Goal: Task Accomplishment & Management: Manage account settings

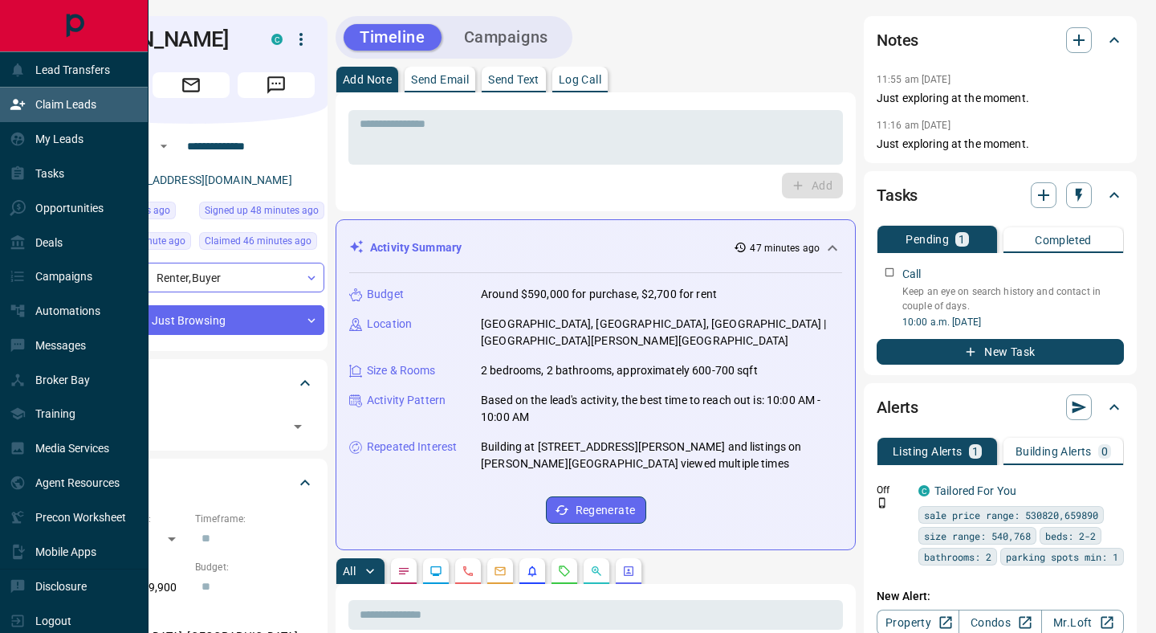
click at [59, 108] on p "Claim Leads" at bounding box center [65, 104] width 61 height 13
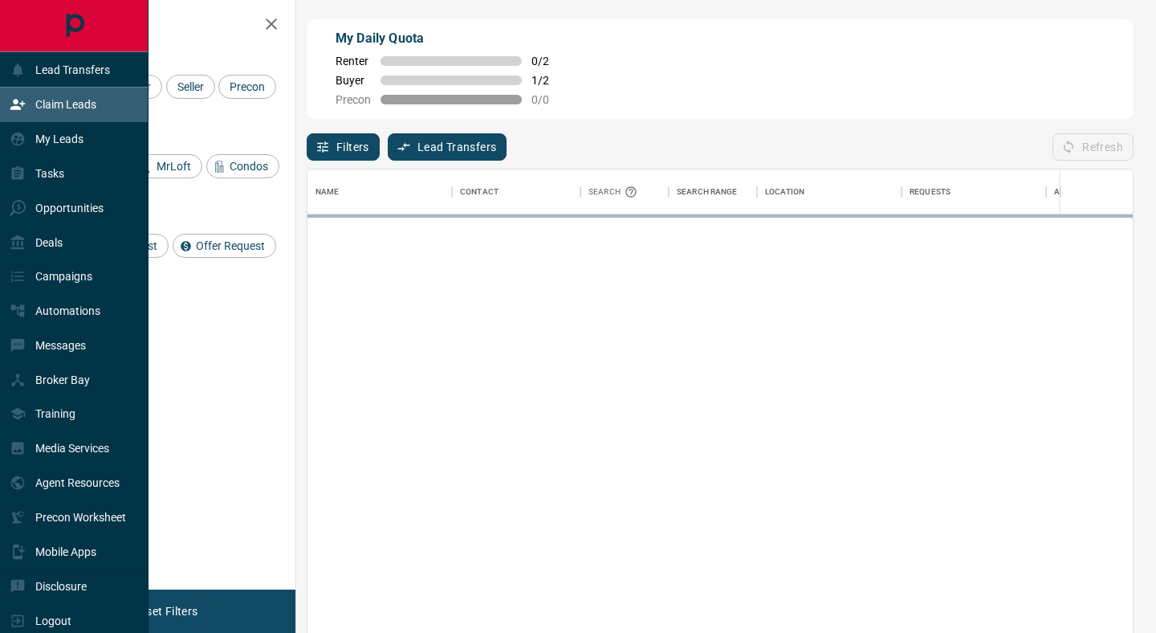
scroll to position [480, 825]
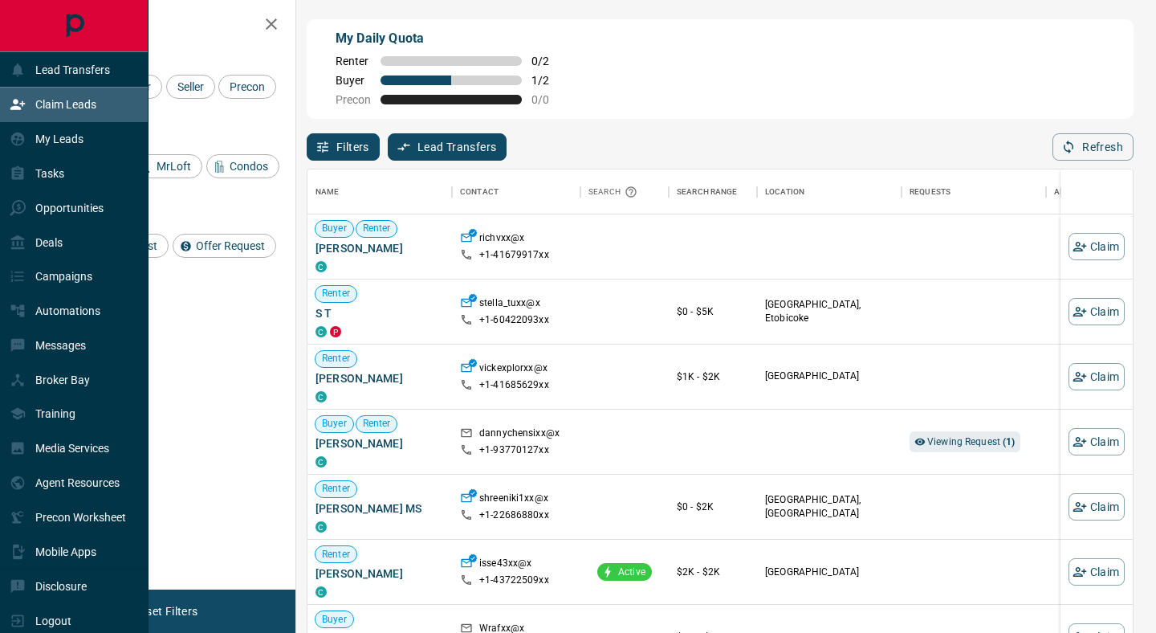
click at [67, 110] on p "Claim Leads" at bounding box center [65, 104] width 61 height 13
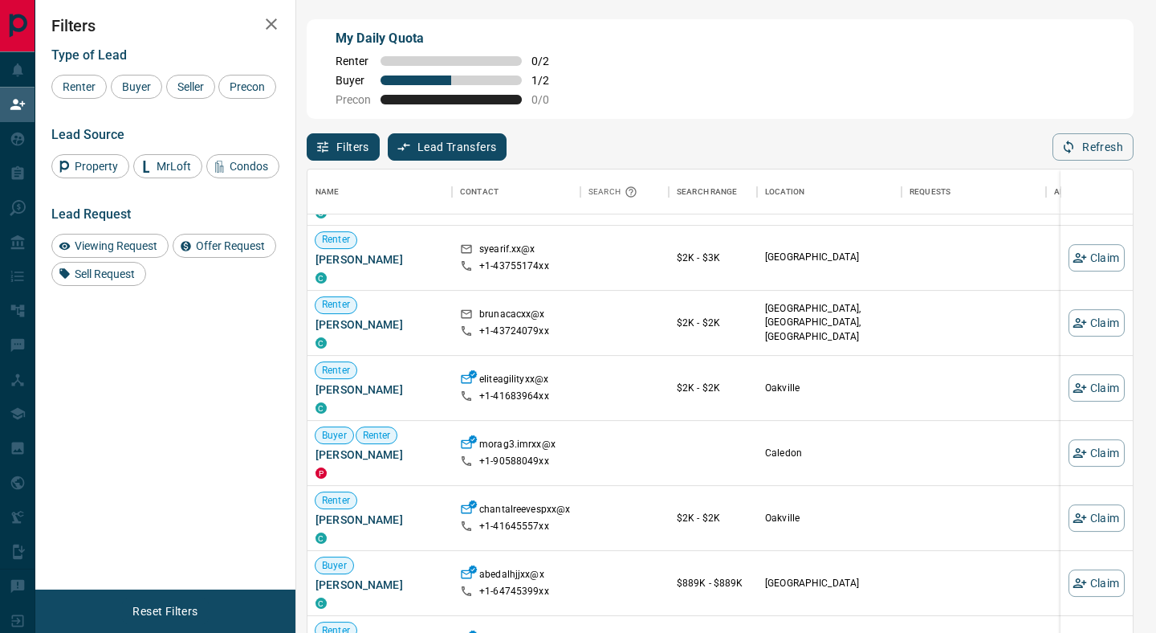
scroll to position [584, 0]
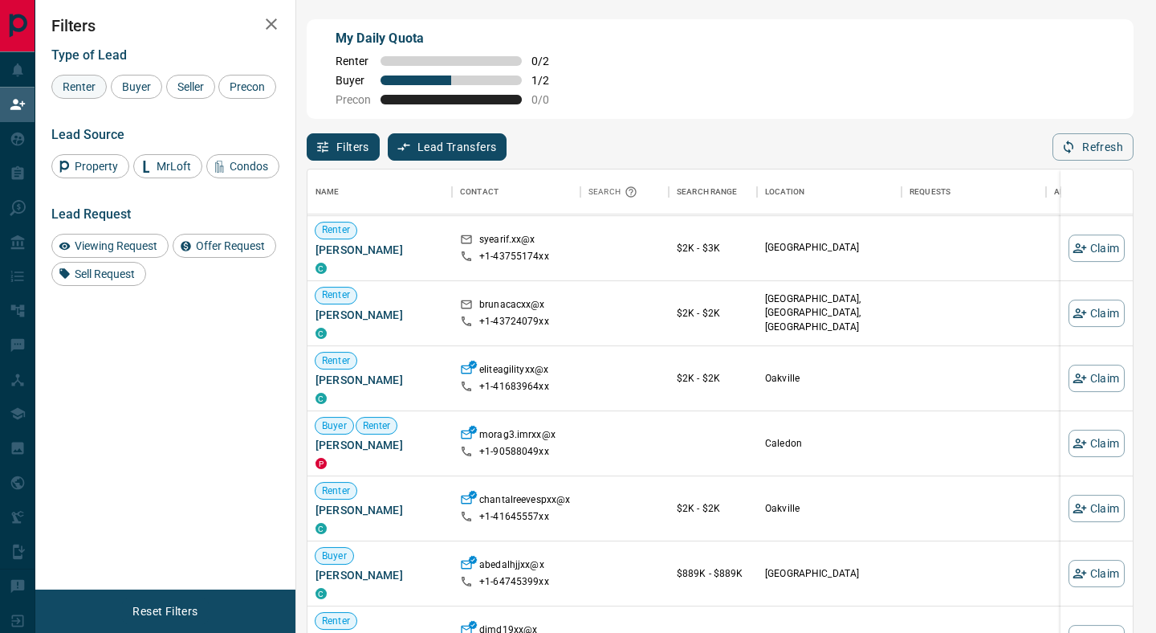
click at [87, 88] on span "Renter" at bounding box center [79, 86] width 44 height 13
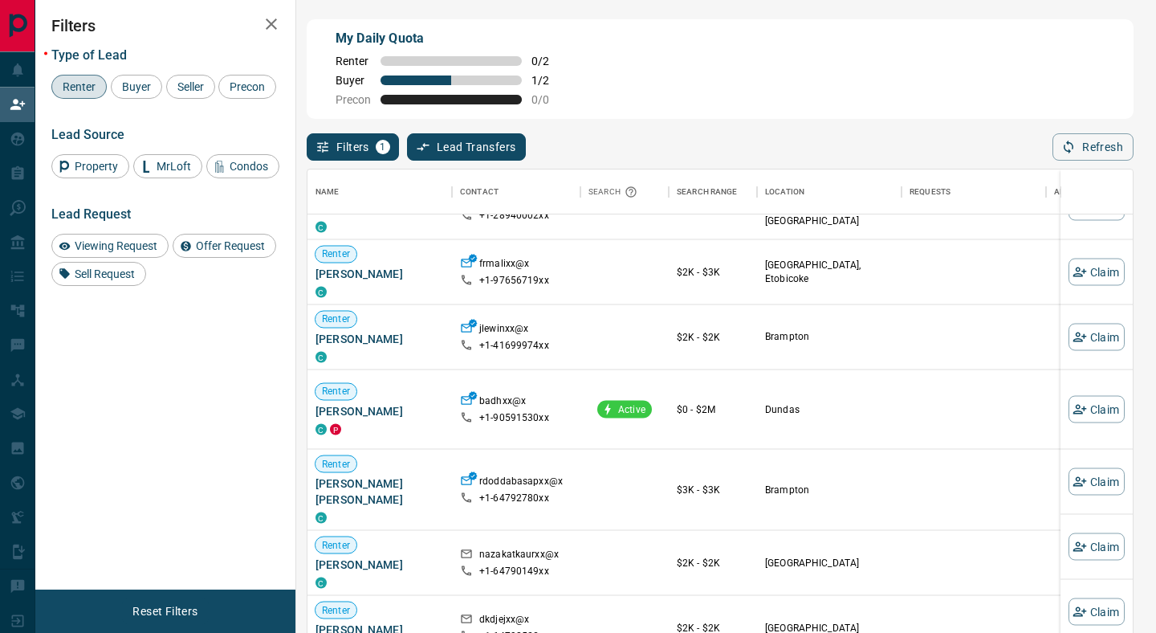
scroll to position [2364, 0]
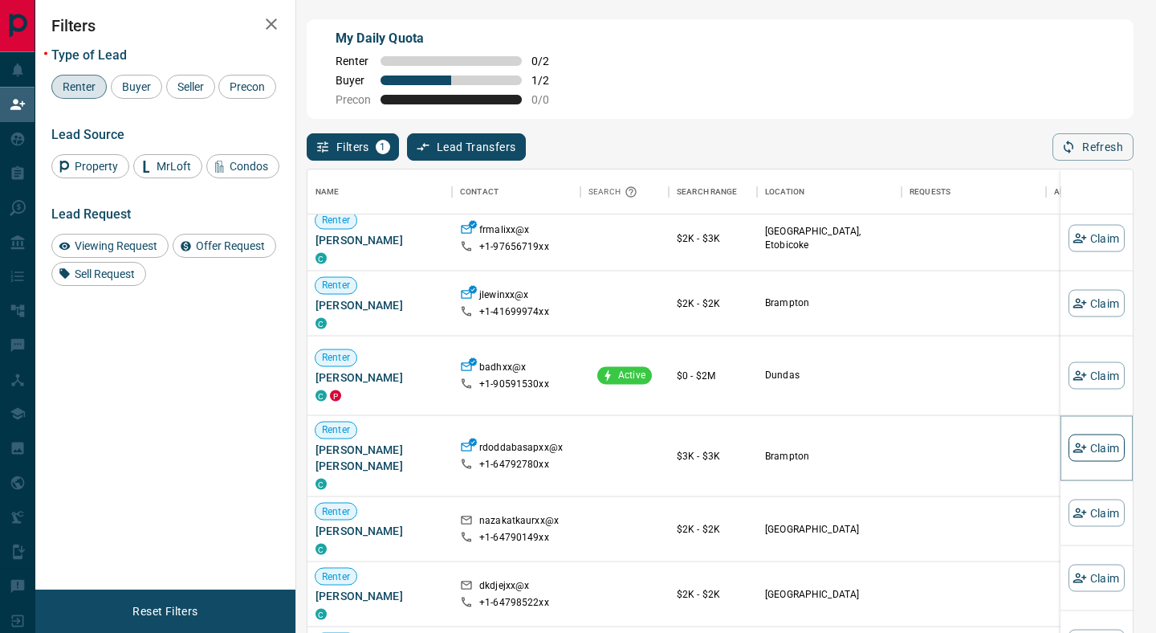
click at [1104, 452] on button "Claim" at bounding box center [1096, 447] width 56 height 27
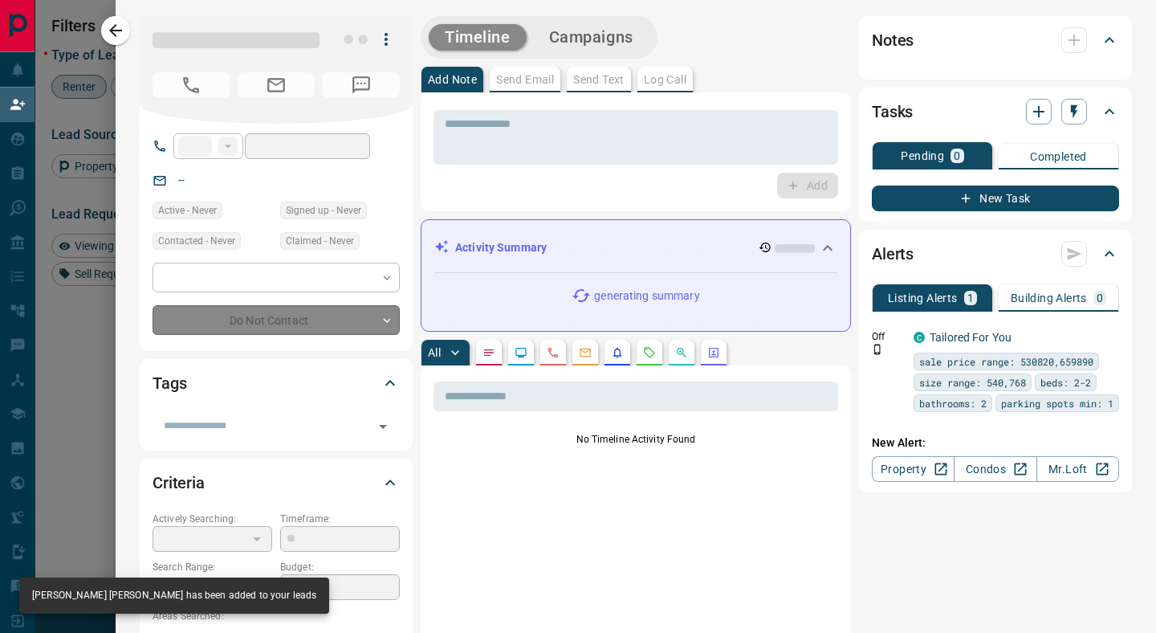
type input "**"
type input "**********"
type input "**"
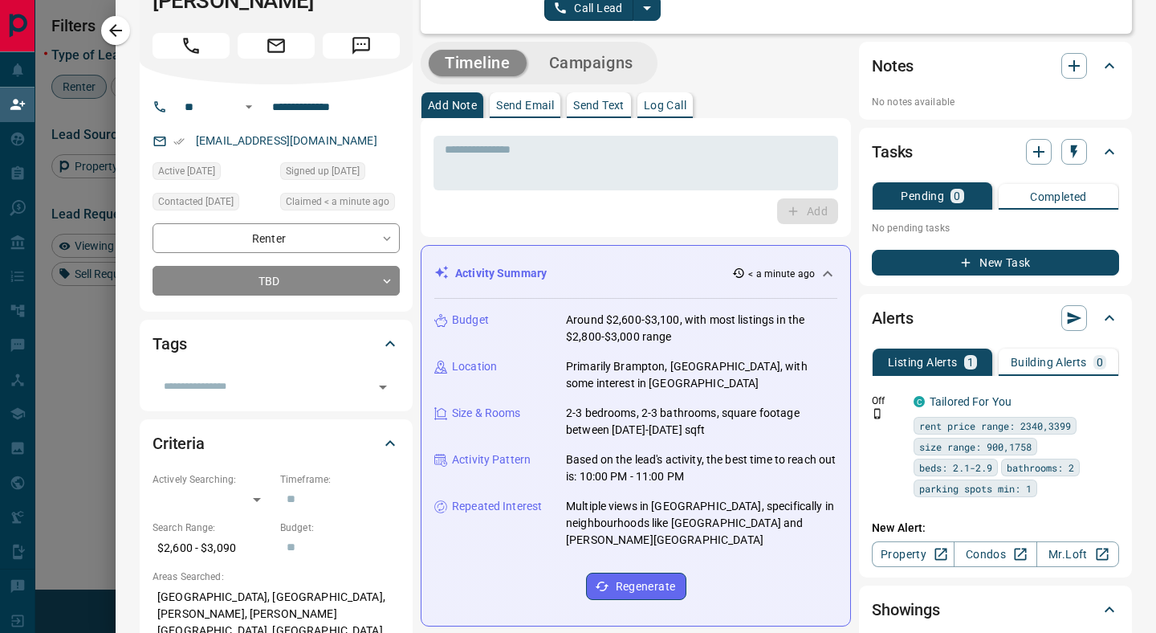
scroll to position [0, 0]
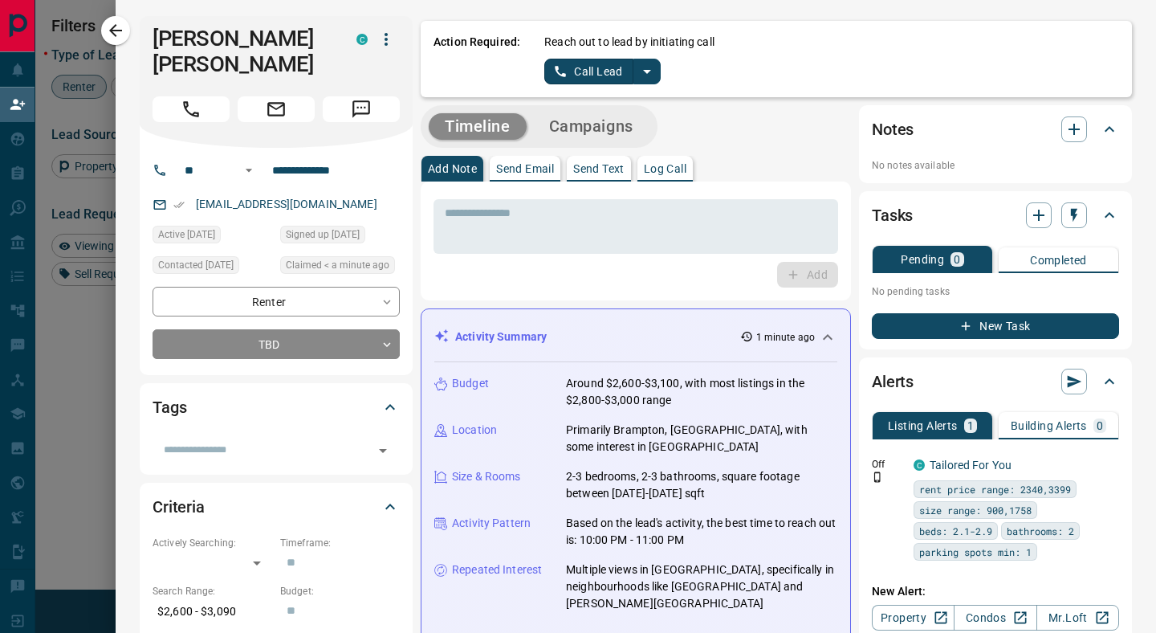
click at [596, 71] on button "Call Lead" at bounding box center [588, 72] width 89 height 26
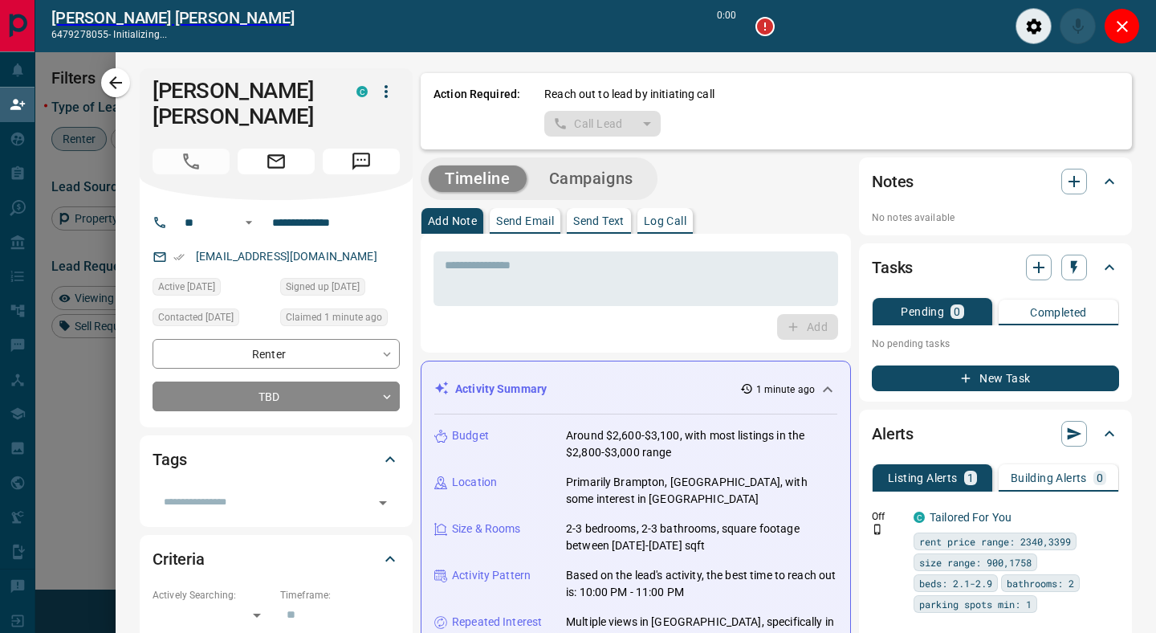
scroll to position [440, 825]
type input "*******"
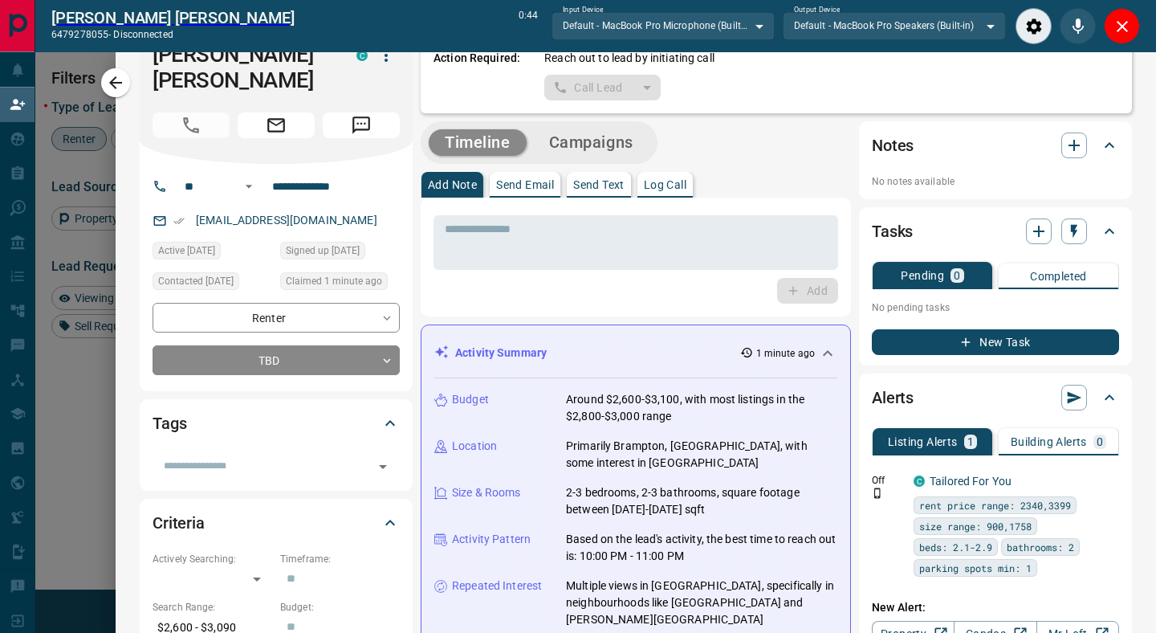
scroll to position [0, 0]
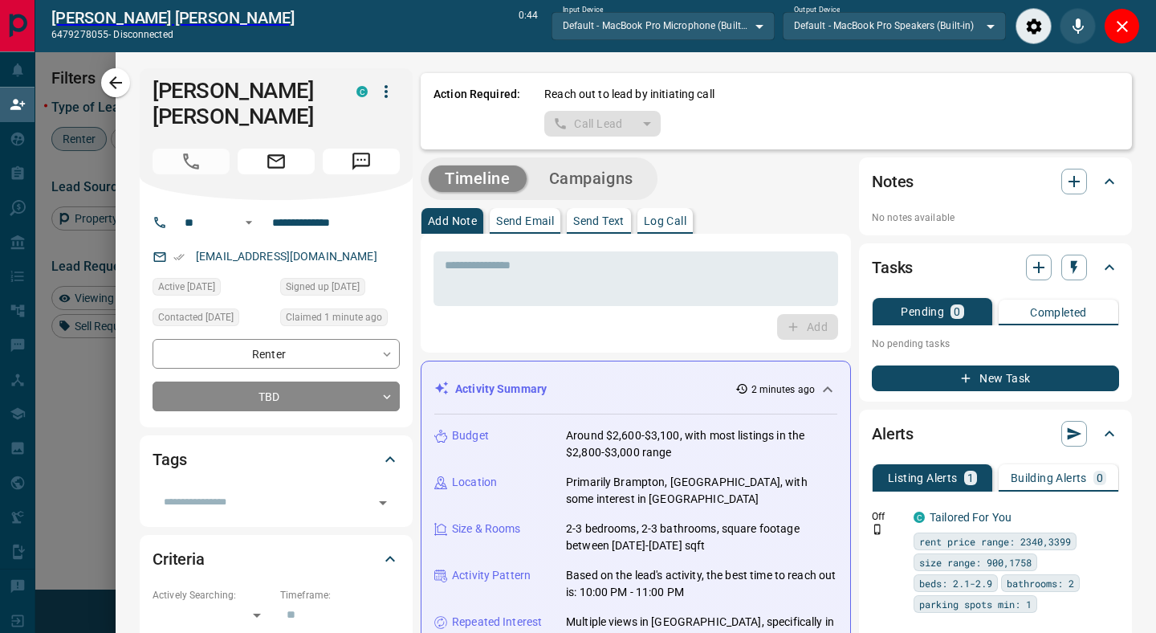
click at [542, 224] on p "Send Email" at bounding box center [525, 220] width 58 height 11
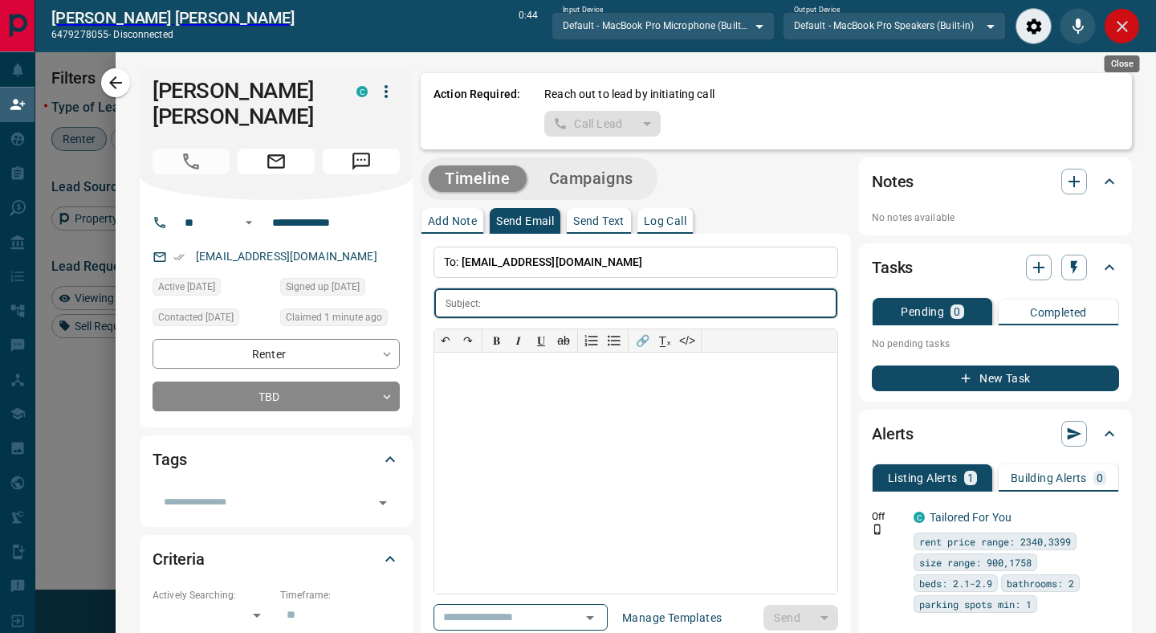
click at [1127, 27] on icon "Close" at bounding box center [1122, 26] width 19 height 19
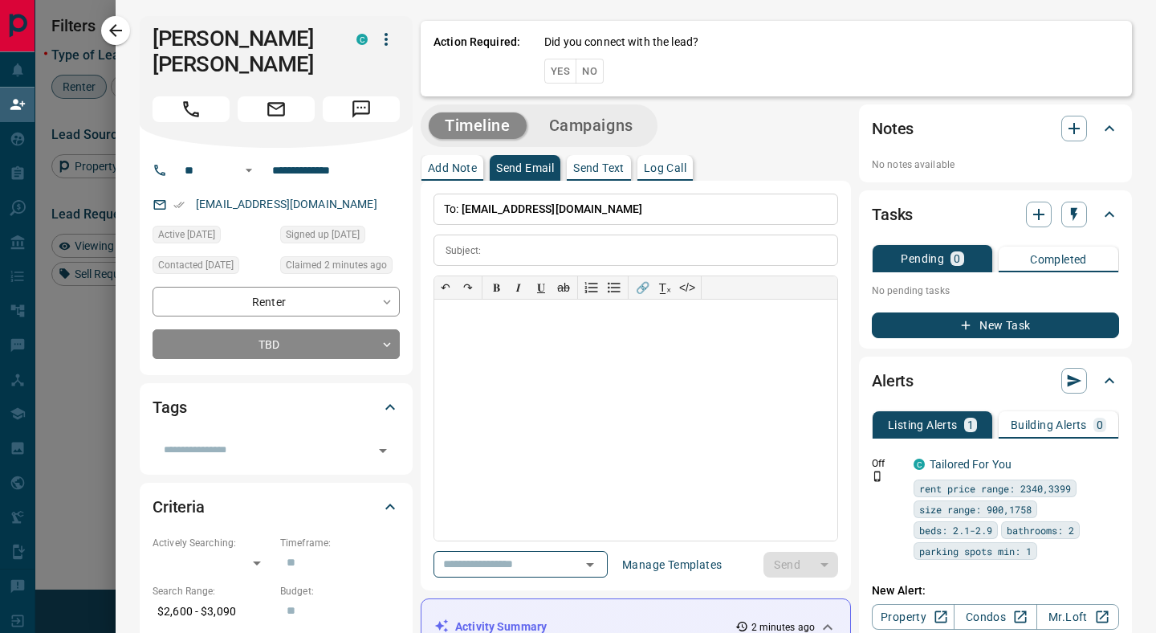
scroll to position [480, 825]
click at [559, 73] on button "Yes" at bounding box center [560, 71] width 32 height 25
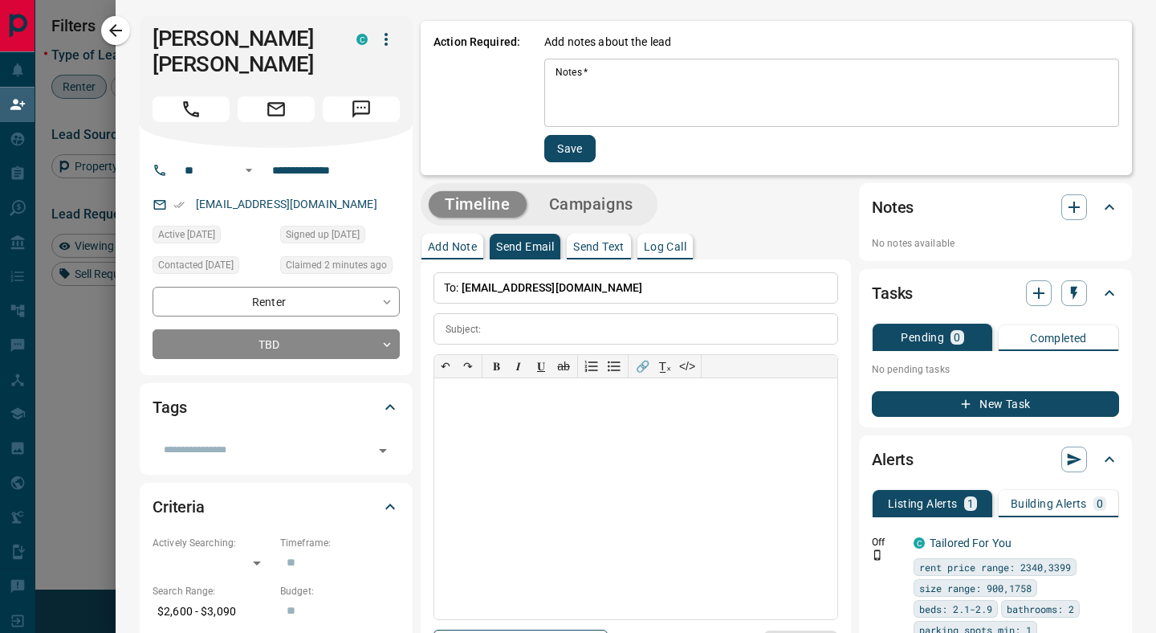
click at [599, 74] on textarea "Notes   *" at bounding box center [831, 93] width 552 height 55
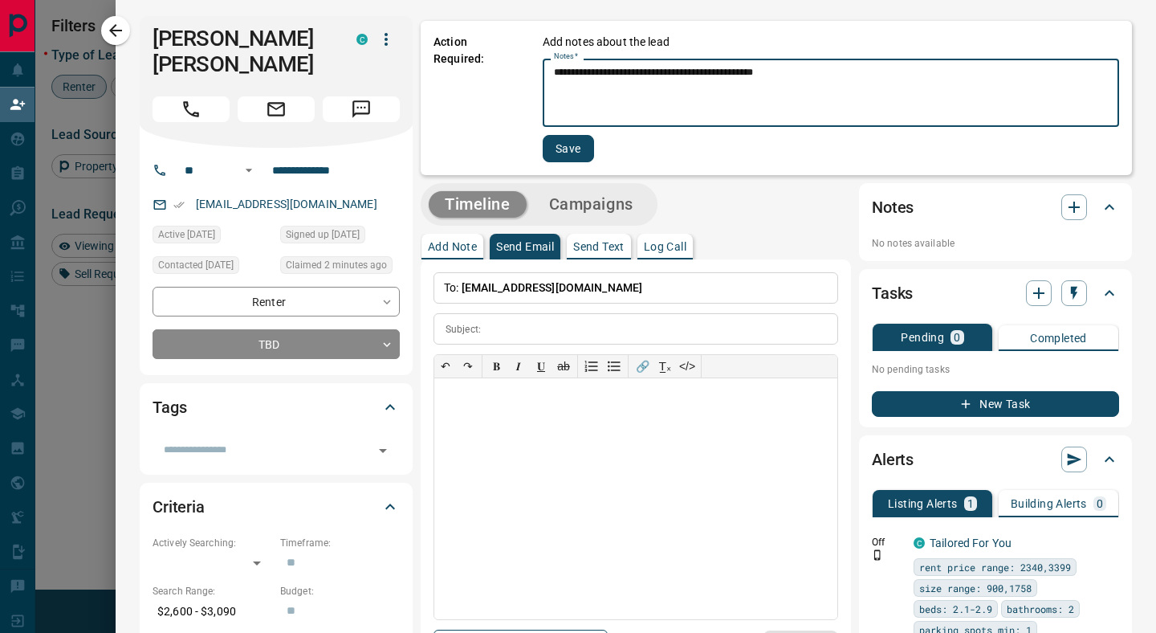
type textarea "**********"
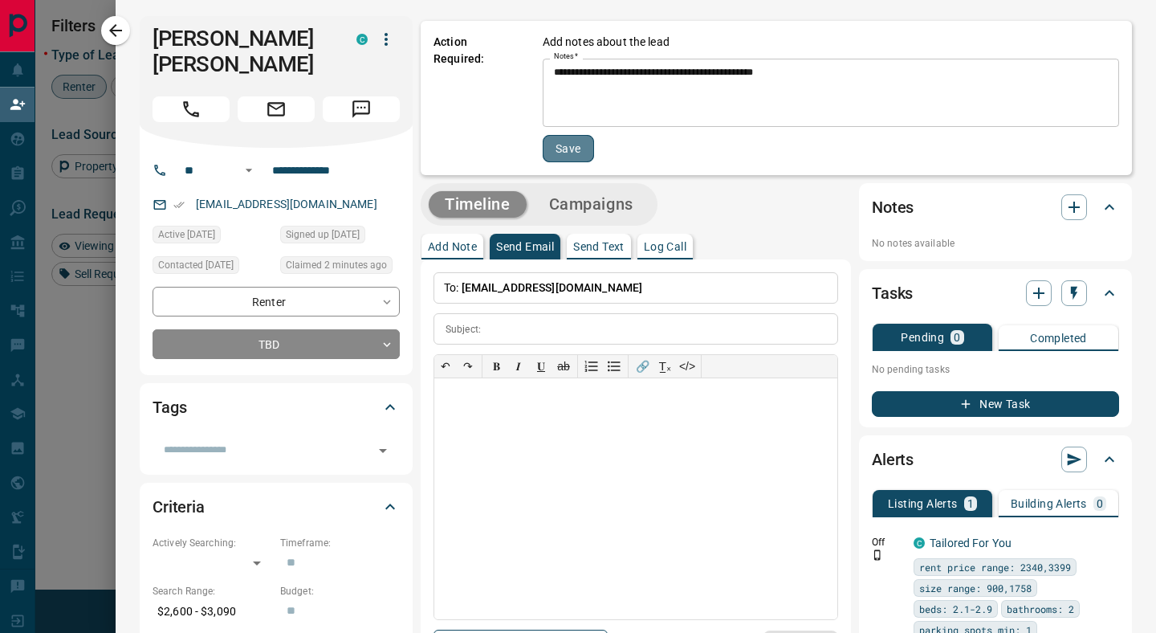
click at [572, 148] on button "Save" at bounding box center [568, 148] width 51 height 27
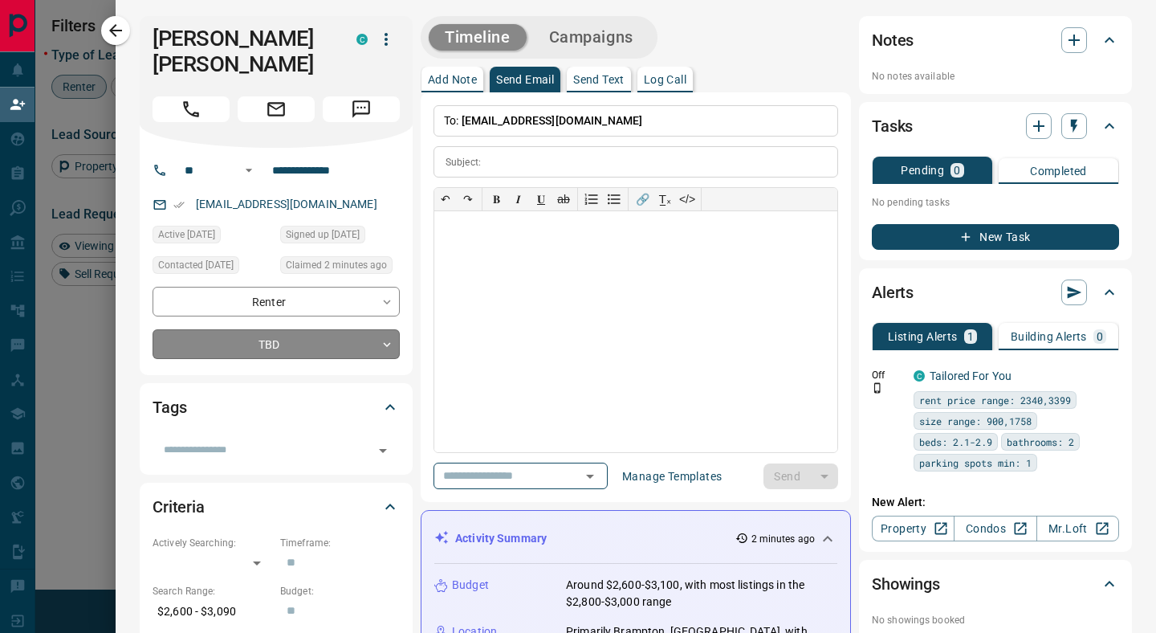
click at [388, 341] on body "Lead Transfers Claim Leads My Leads Tasks Opportunities Deals Campaigns Automat…" at bounding box center [578, 269] width 1156 height 538
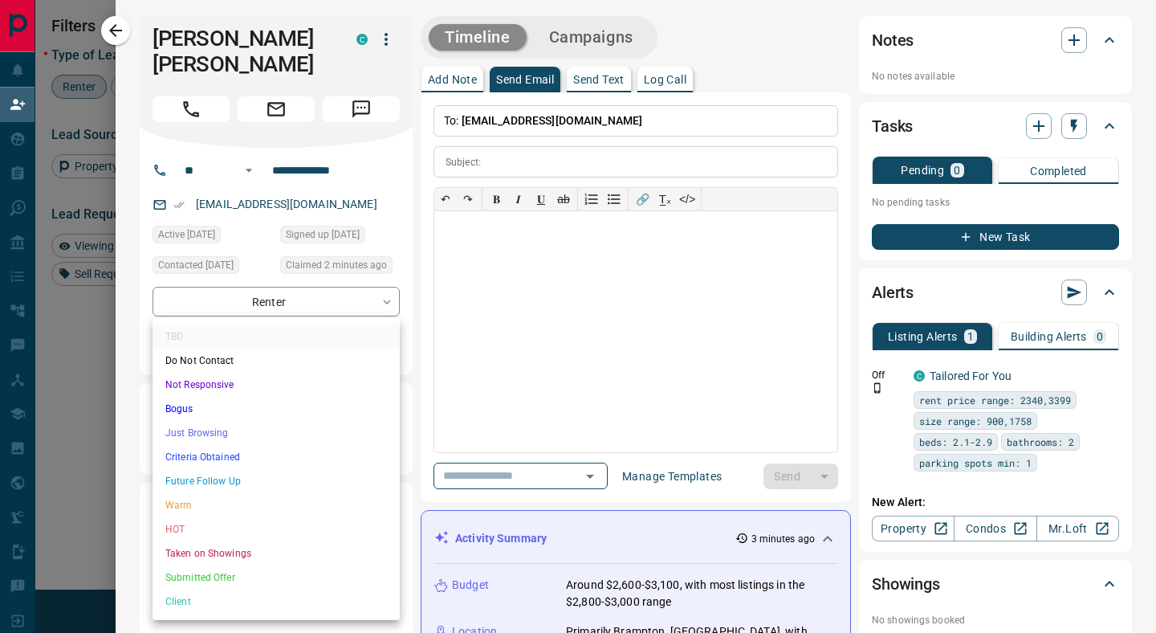
click at [475, 337] on div at bounding box center [578, 316] width 1156 height 633
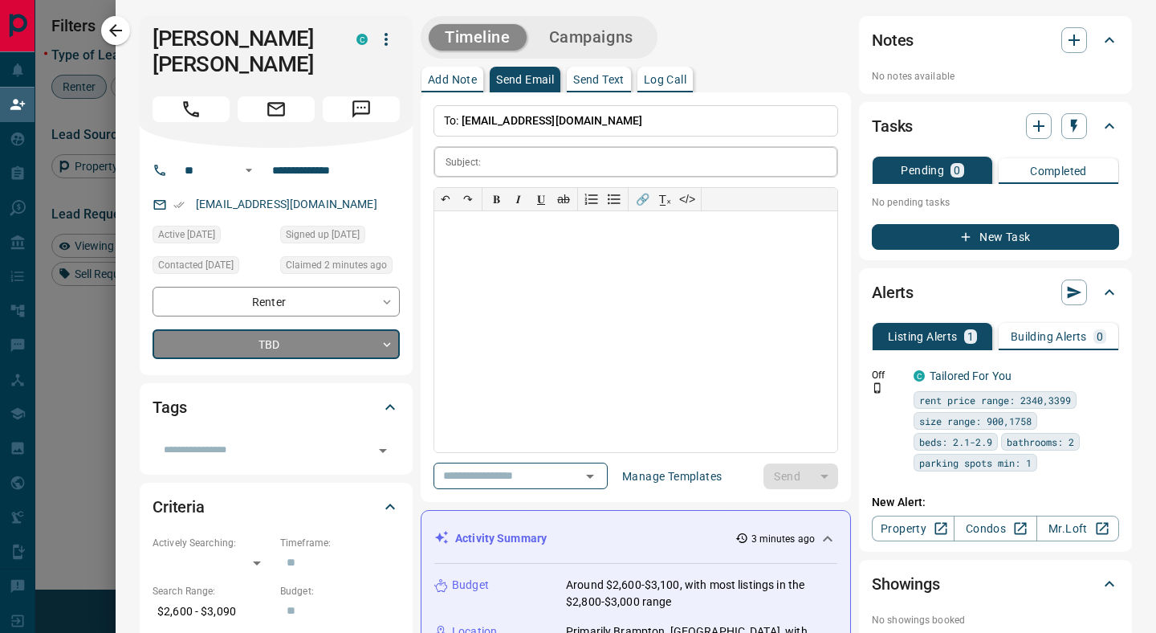
click at [511, 162] on input "text" at bounding box center [662, 162] width 350 height 30
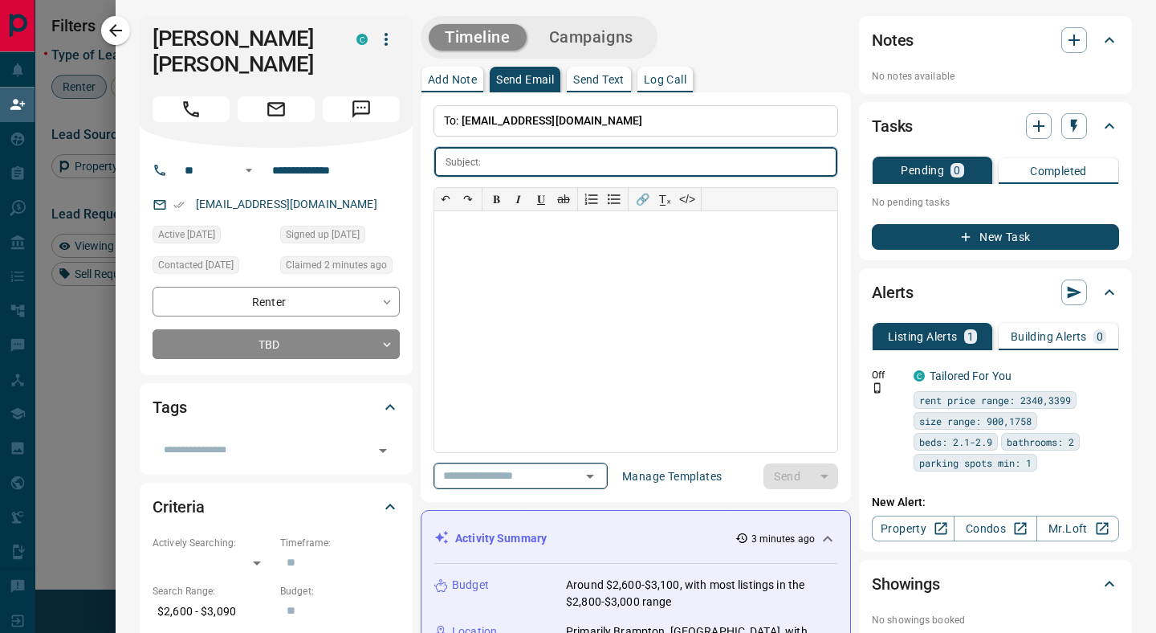
click at [494, 479] on input "text" at bounding box center [498, 476] width 122 height 20
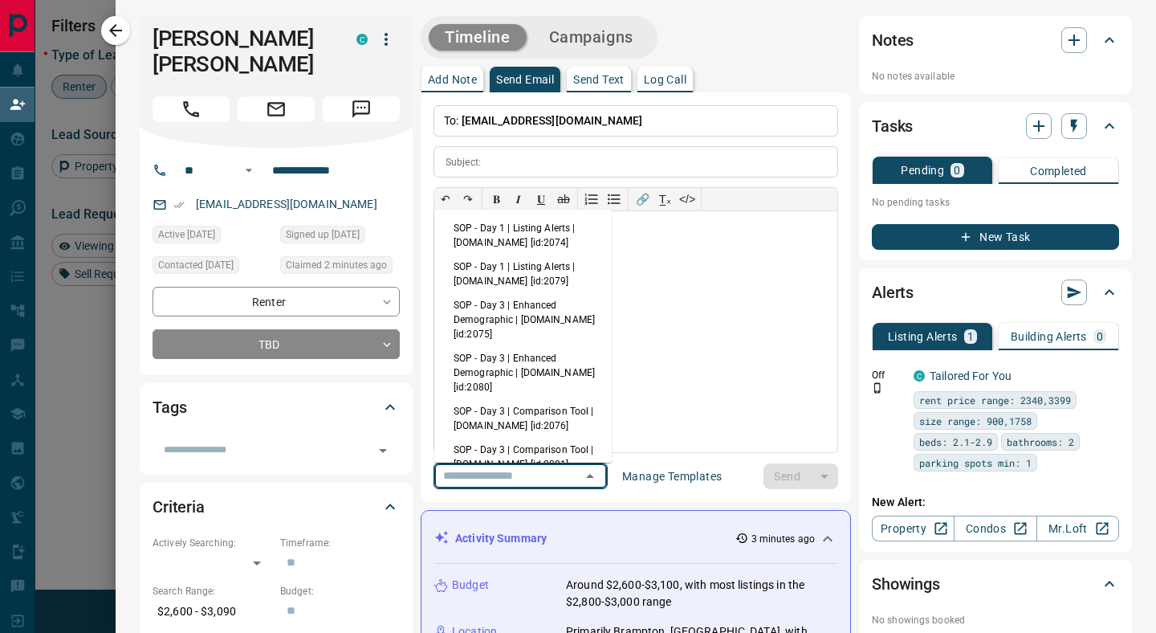
click at [513, 246] on li "SOP - Day 1 | Listing Alerts | [DOMAIN_NAME] [id:2074]" at bounding box center [522, 235] width 177 height 39
type input "**********"
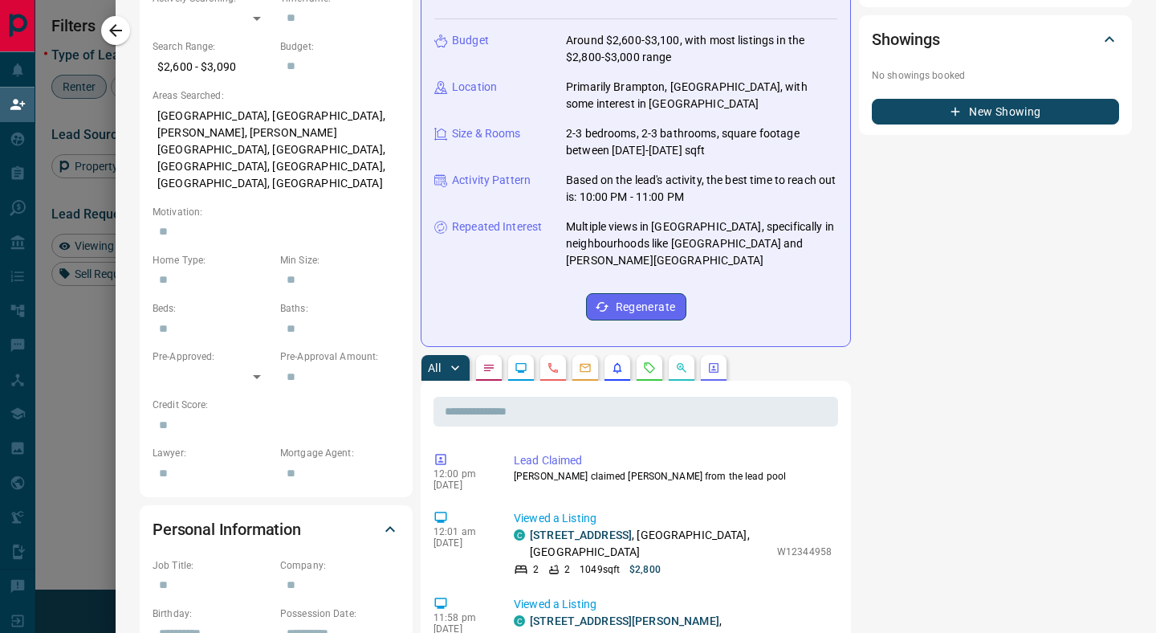
scroll to position [559, 0]
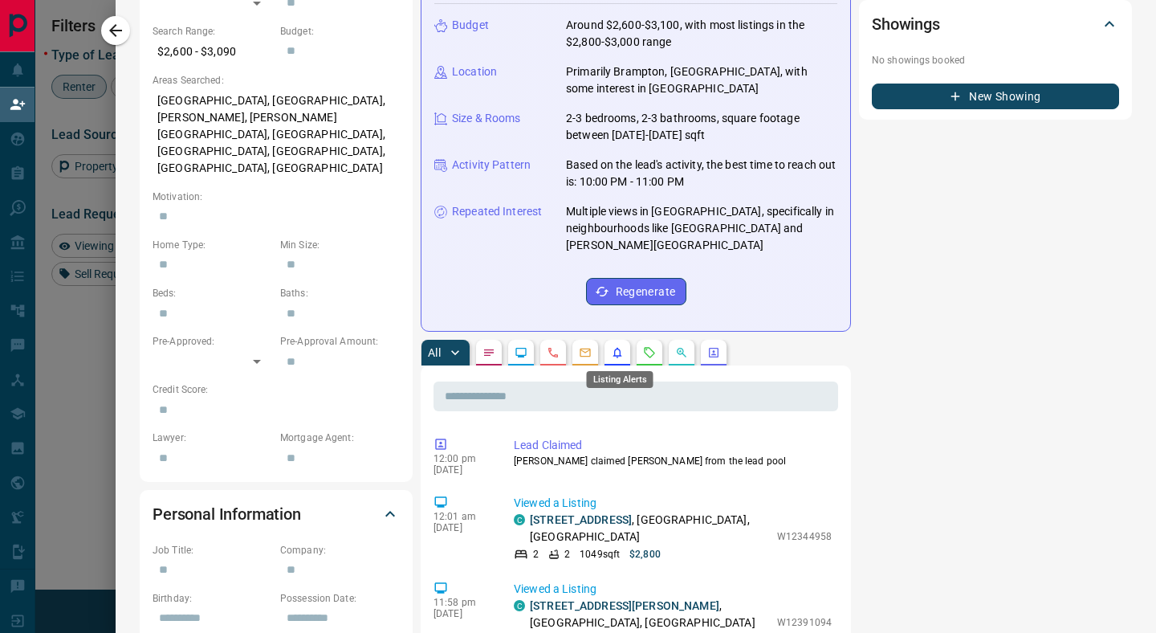
click at [614, 356] on icon "Listing Alerts" at bounding box center [617, 352] width 13 height 13
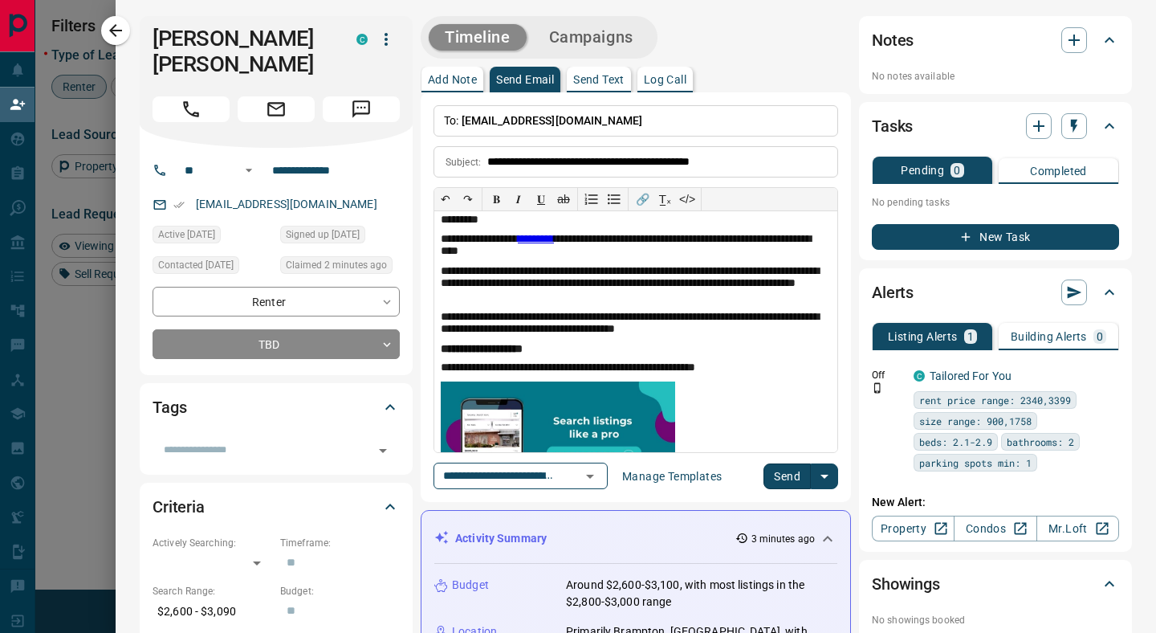
scroll to position [0, 0]
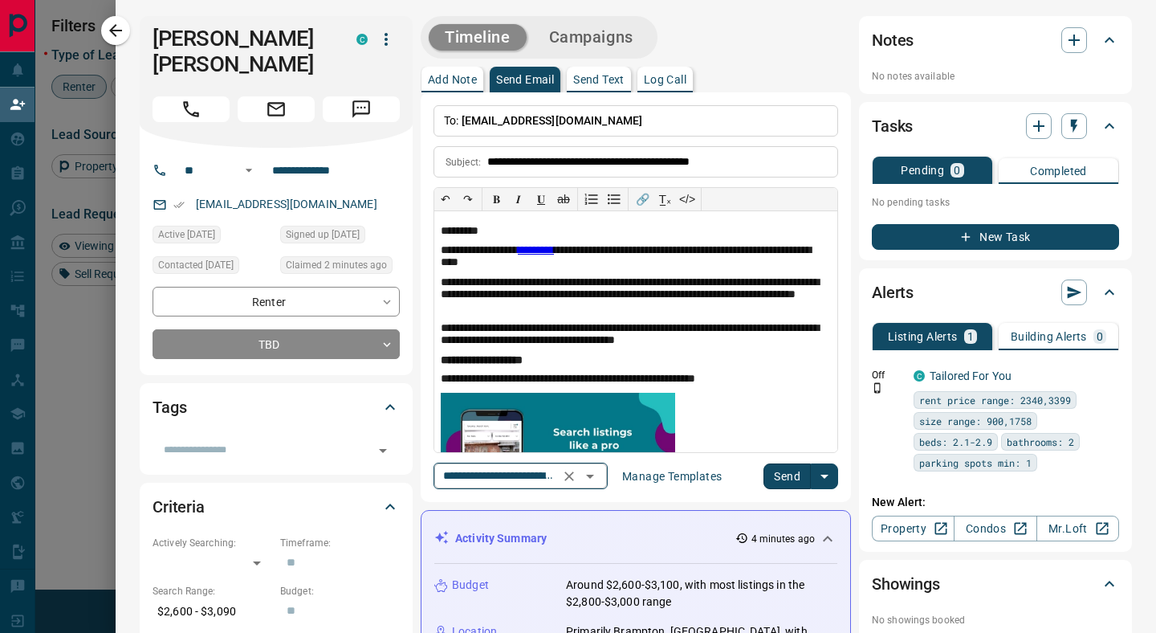
click at [600, 474] on icon "Open" at bounding box center [589, 475] width 19 height 19
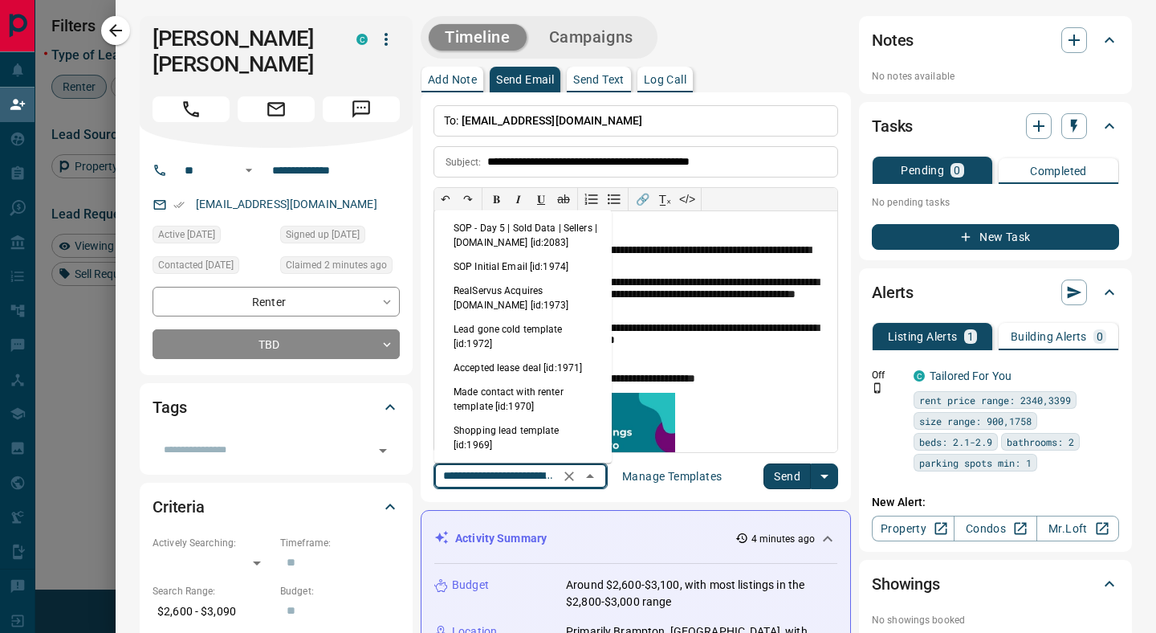
scroll to position [389, 0]
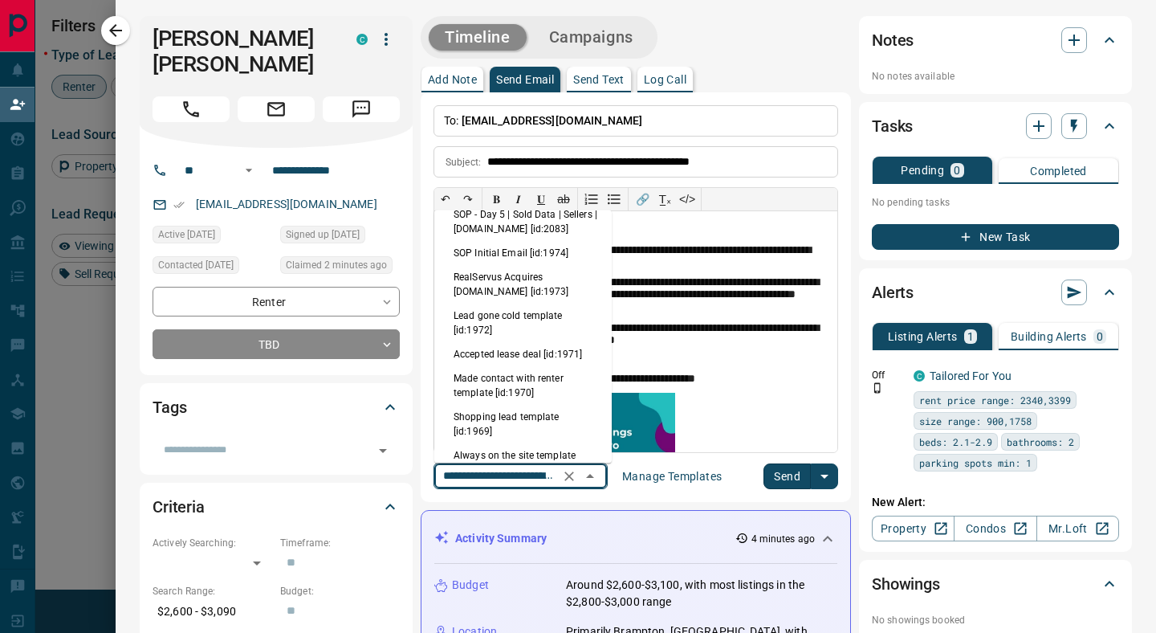
click at [513, 385] on li "Made contact with renter template [id:1970]" at bounding box center [522, 385] width 177 height 39
type input "**********"
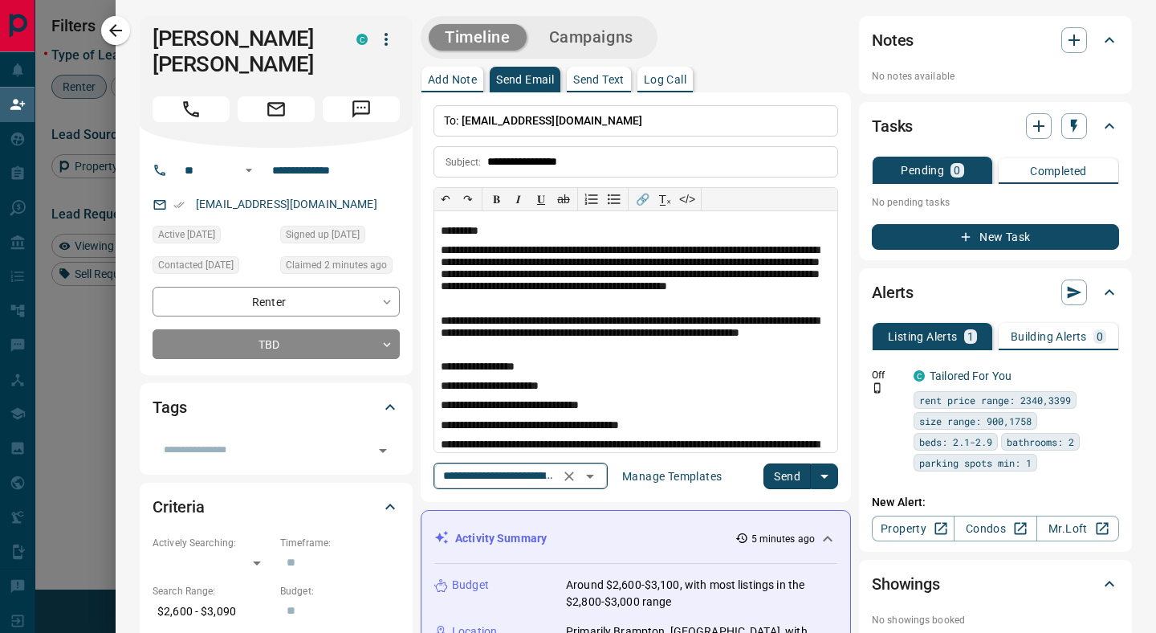
click at [600, 481] on icon "Open" at bounding box center [589, 475] width 19 height 19
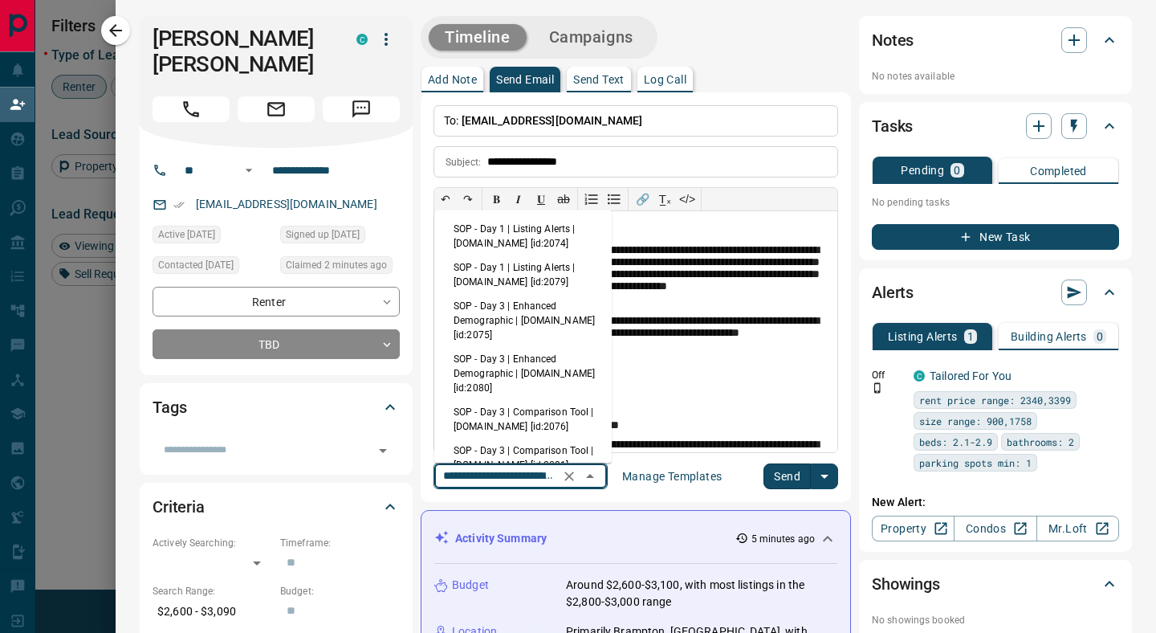
scroll to position [332, 0]
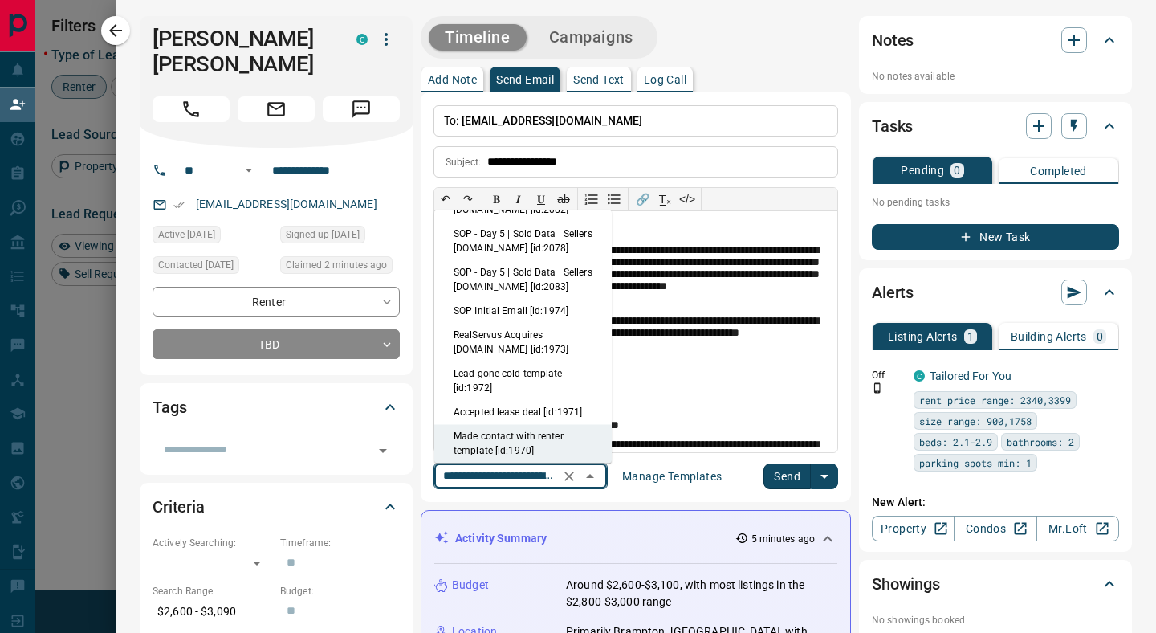
click at [539, 314] on li "SOP Initial Email [id:1974]" at bounding box center [522, 311] width 177 height 24
type input "**********"
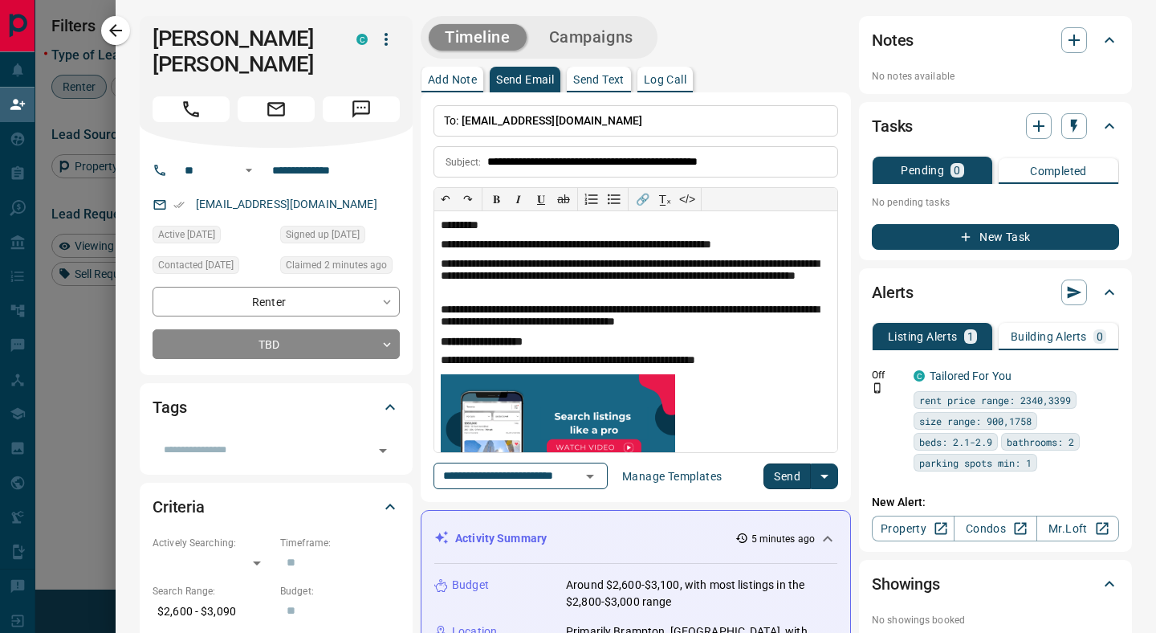
scroll to position [0, 0]
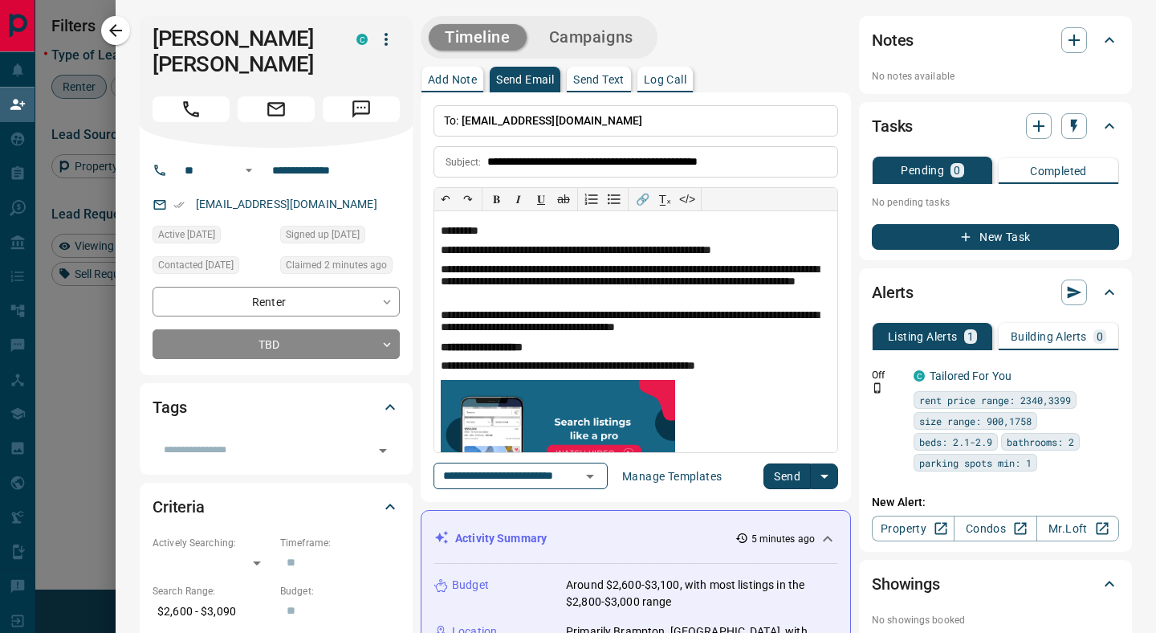
click at [787, 478] on button "Send" at bounding box center [786, 476] width 47 height 26
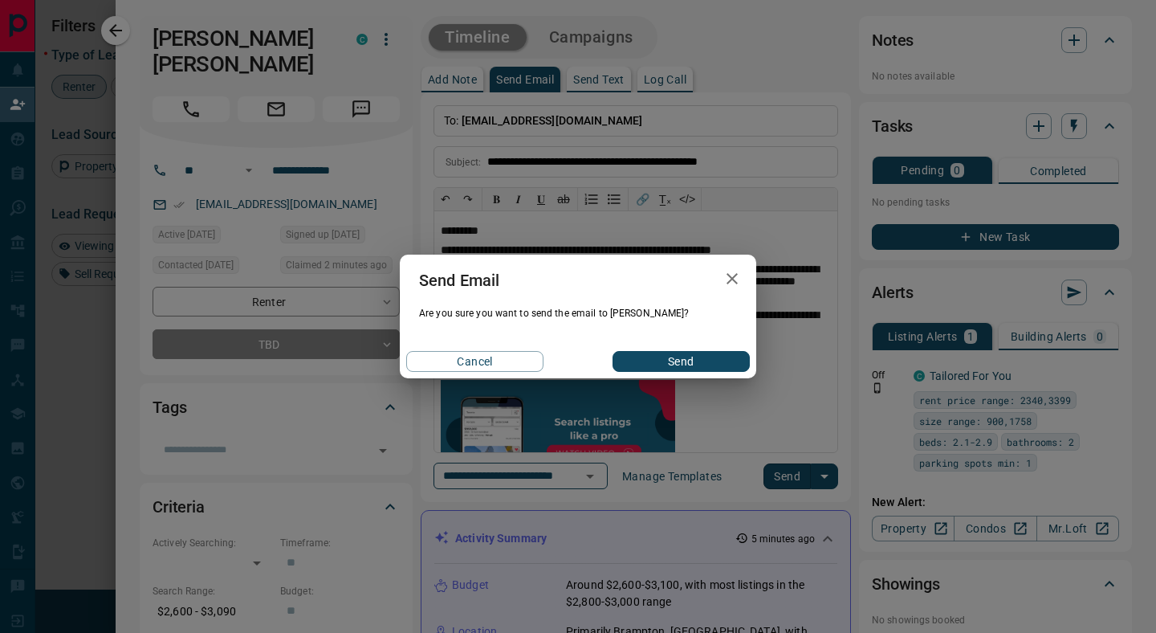
click at [689, 360] on button "Send" at bounding box center [680, 361] width 137 height 21
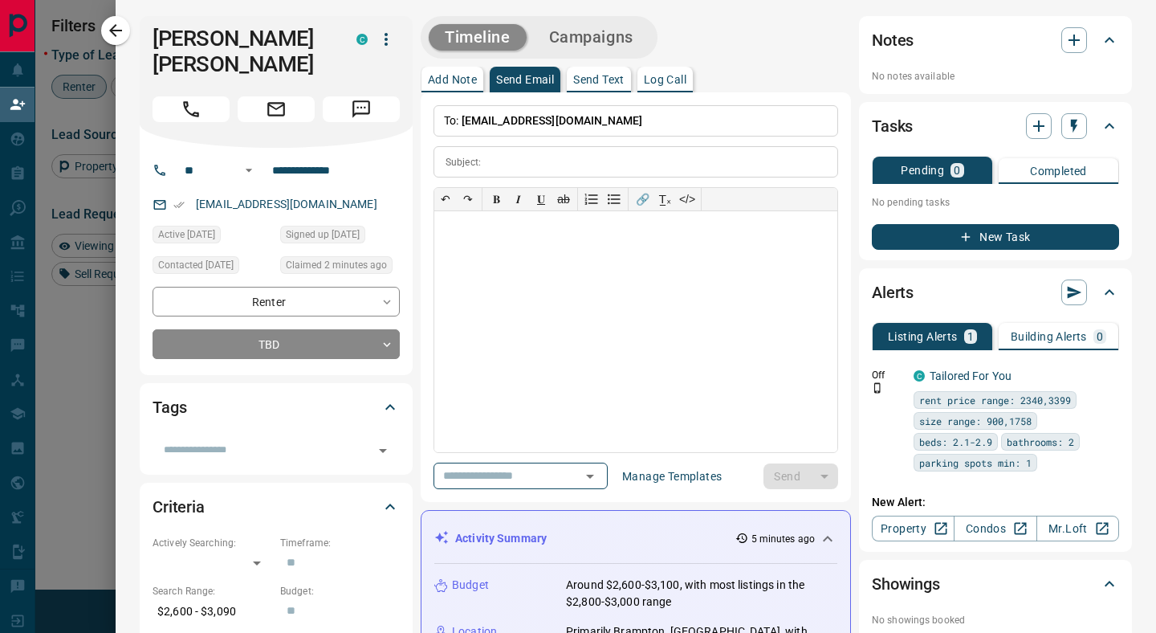
click at [995, 240] on button "New Task" at bounding box center [995, 237] width 247 height 26
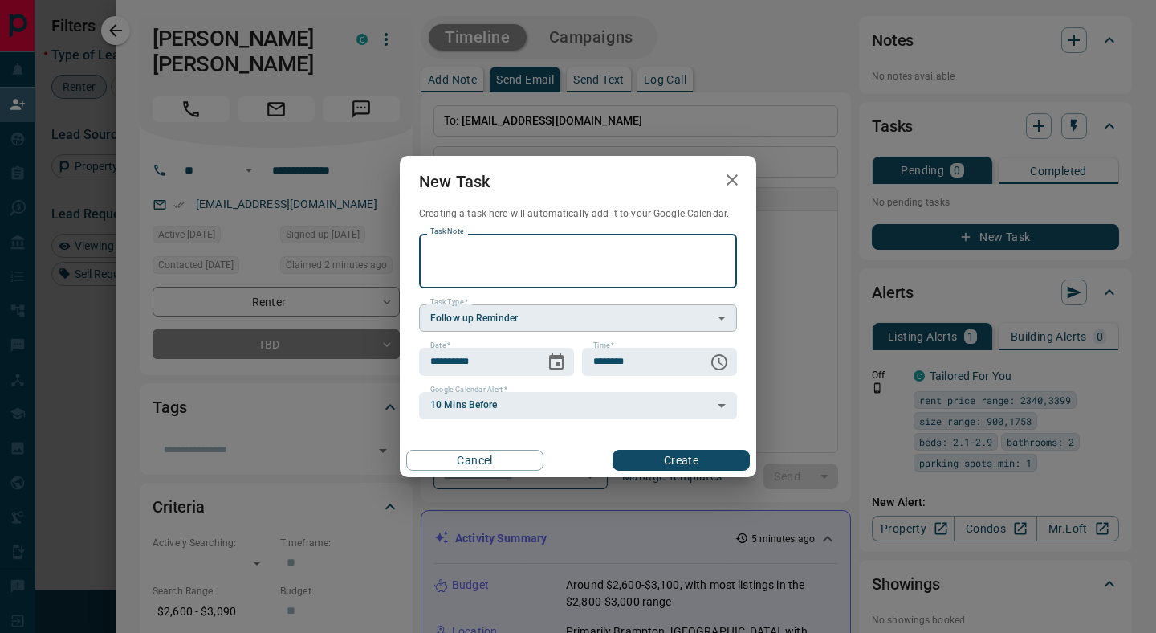
click at [561, 322] on body "Lead Transfers Claim Leads My Leads Tasks Opportunities Deals Campaigns Automat…" at bounding box center [578, 251] width 1156 height 538
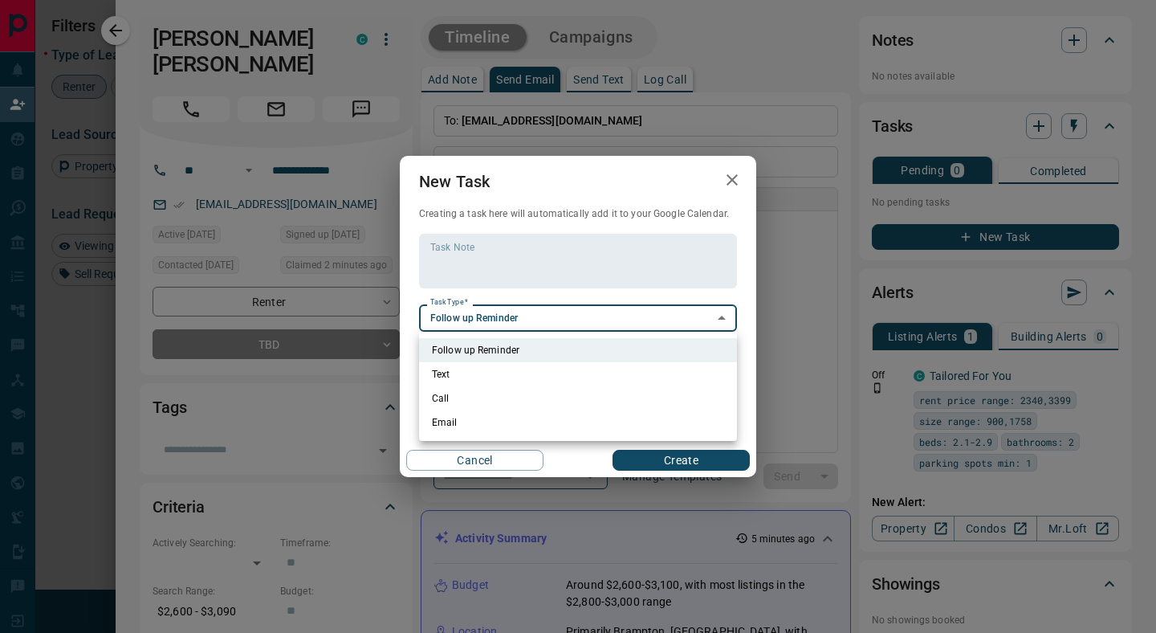
click at [452, 402] on li "Call" at bounding box center [578, 398] width 318 height 24
type input "**********"
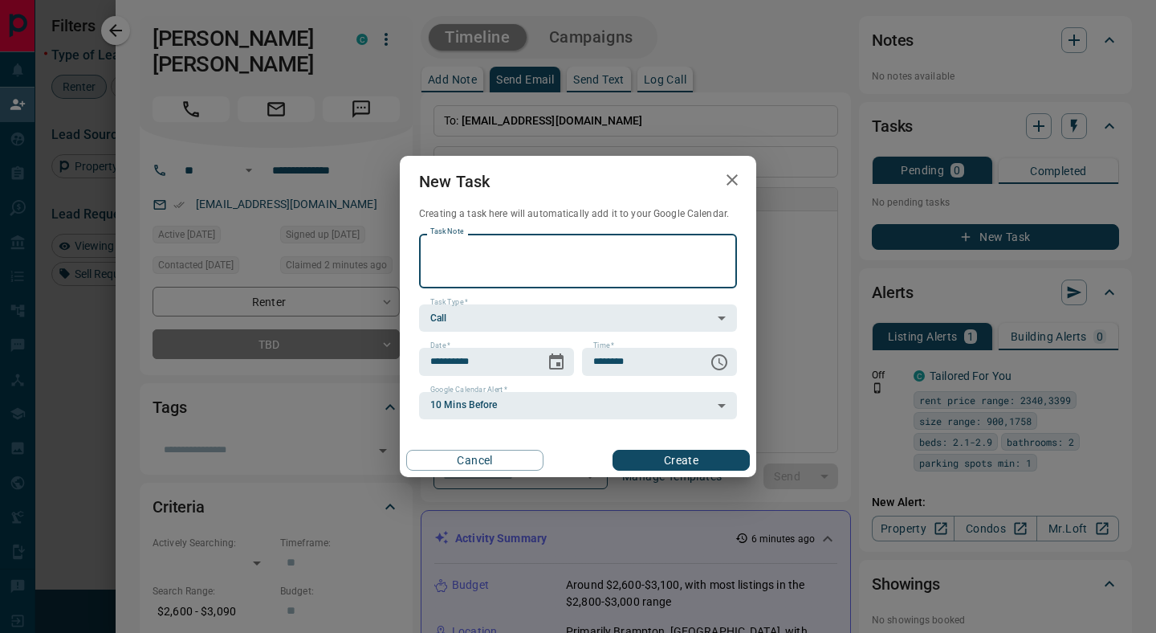
click at [458, 254] on textarea "Task Note" at bounding box center [577, 261] width 295 height 41
type textarea "**********"
click at [720, 360] on icon "Choose time, selected time is 6:00 AM" at bounding box center [719, 361] width 19 height 19
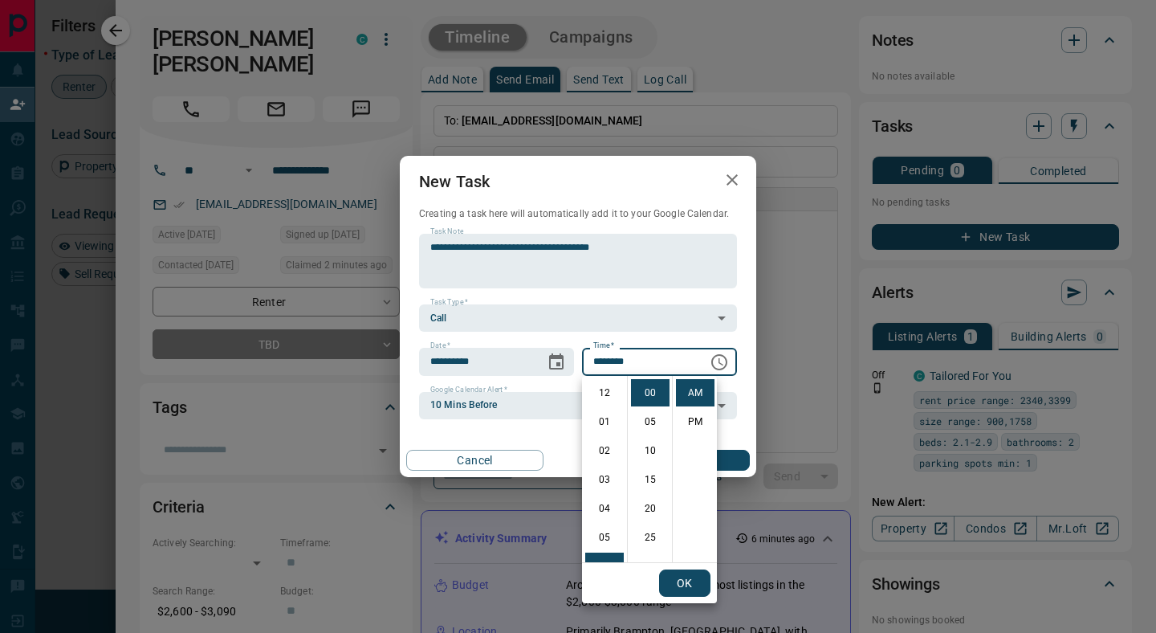
scroll to position [173, 0]
click at [607, 509] on li "10" at bounding box center [604, 507] width 39 height 27
type input "********"
click at [691, 583] on button "OK" at bounding box center [684, 582] width 51 height 27
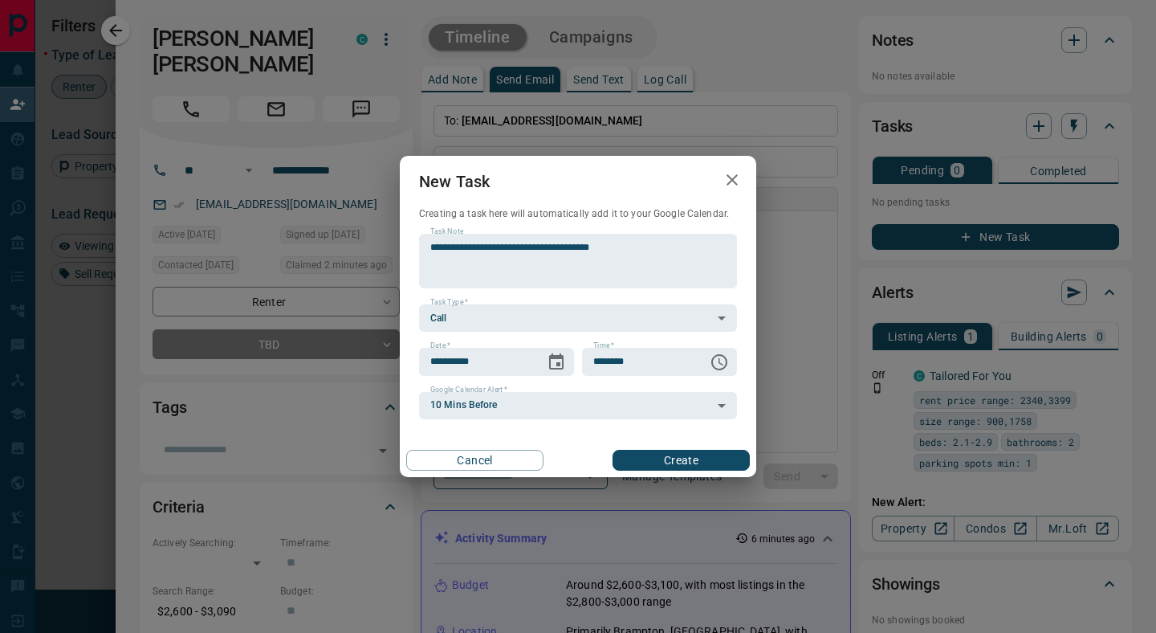
click at [676, 461] on button "Create" at bounding box center [680, 460] width 137 height 21
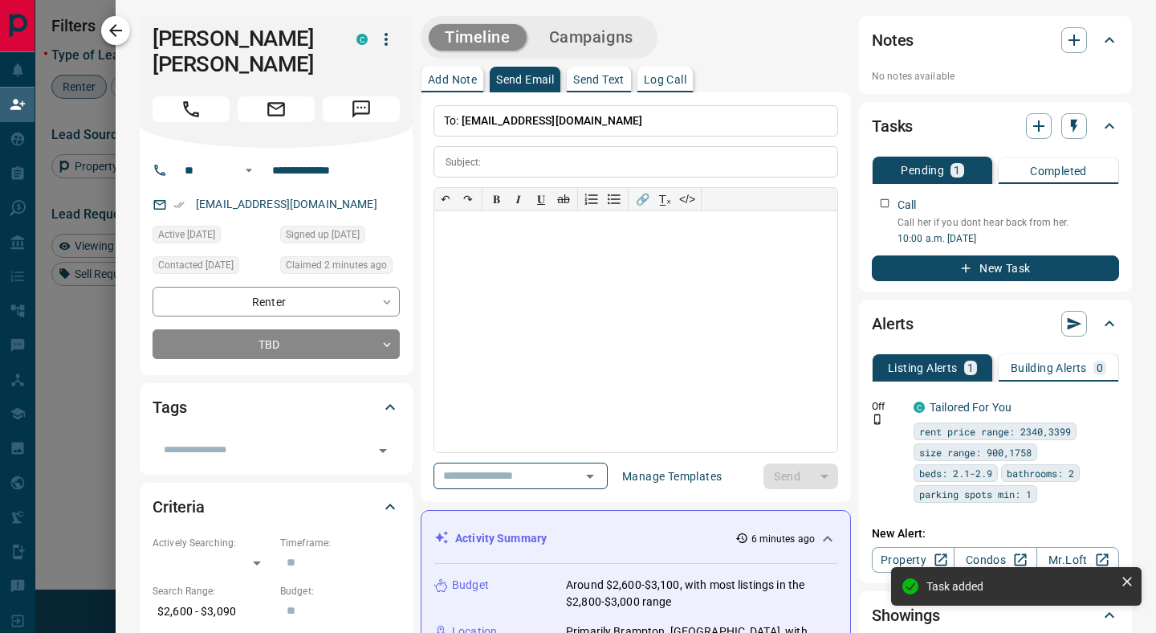
click at [120, 33] on icon "button" at bounding box center [115, 30] width 19 height 19
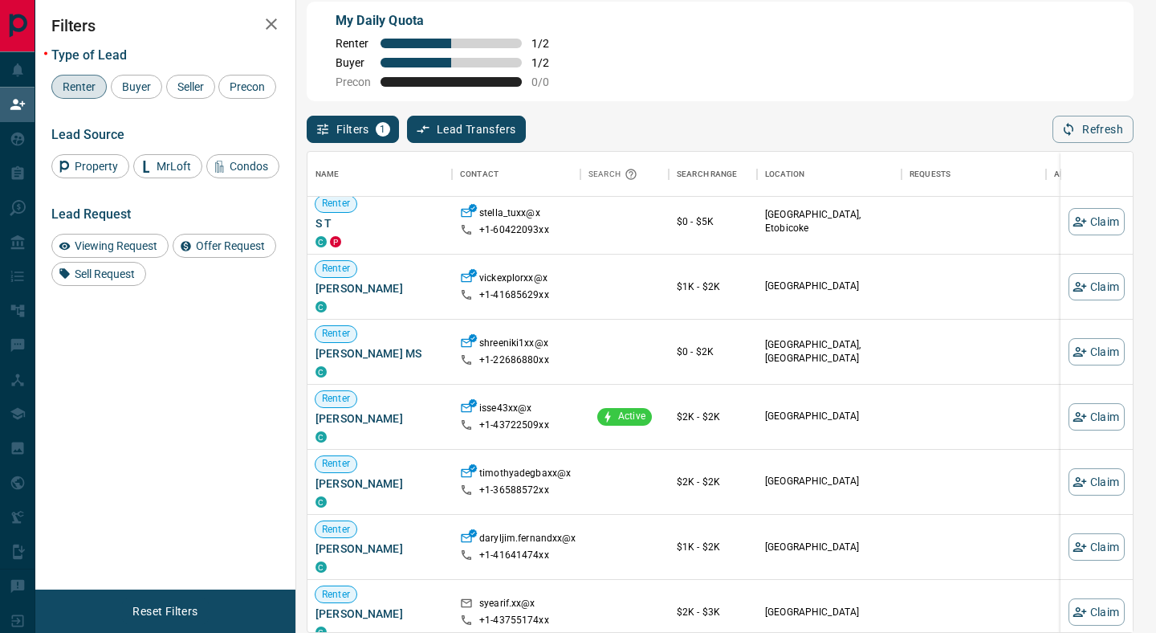
scroll to position [6, 0]
click at [145, 87] on span "Buyer" at bounding box center [136, 86] width 40 height 13
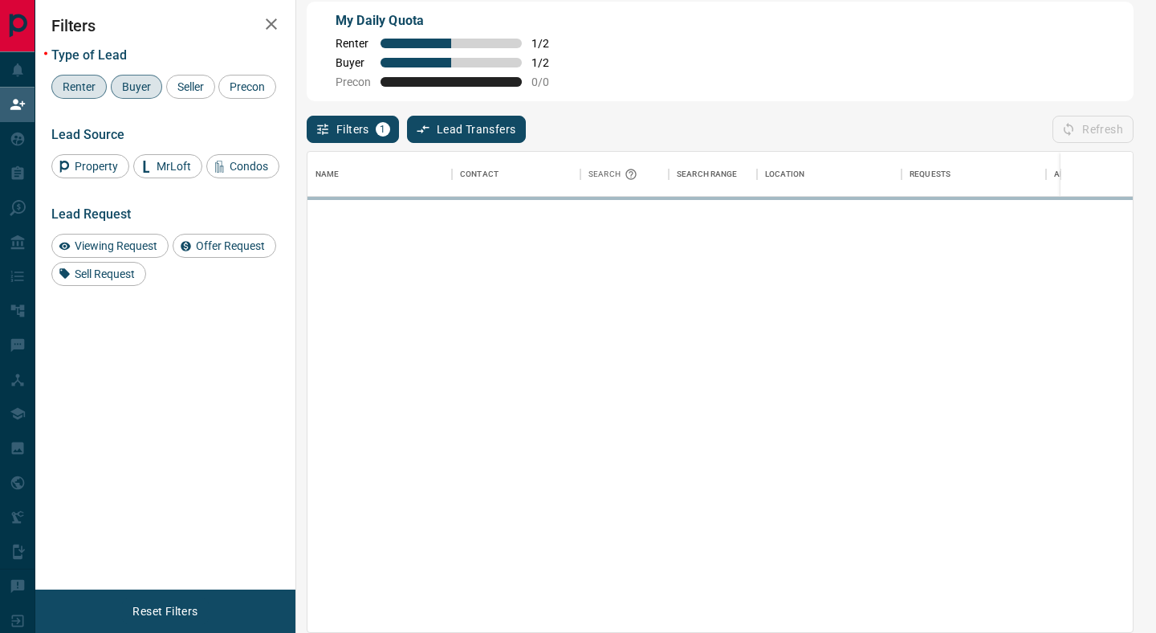
scroll to position [0, 0]
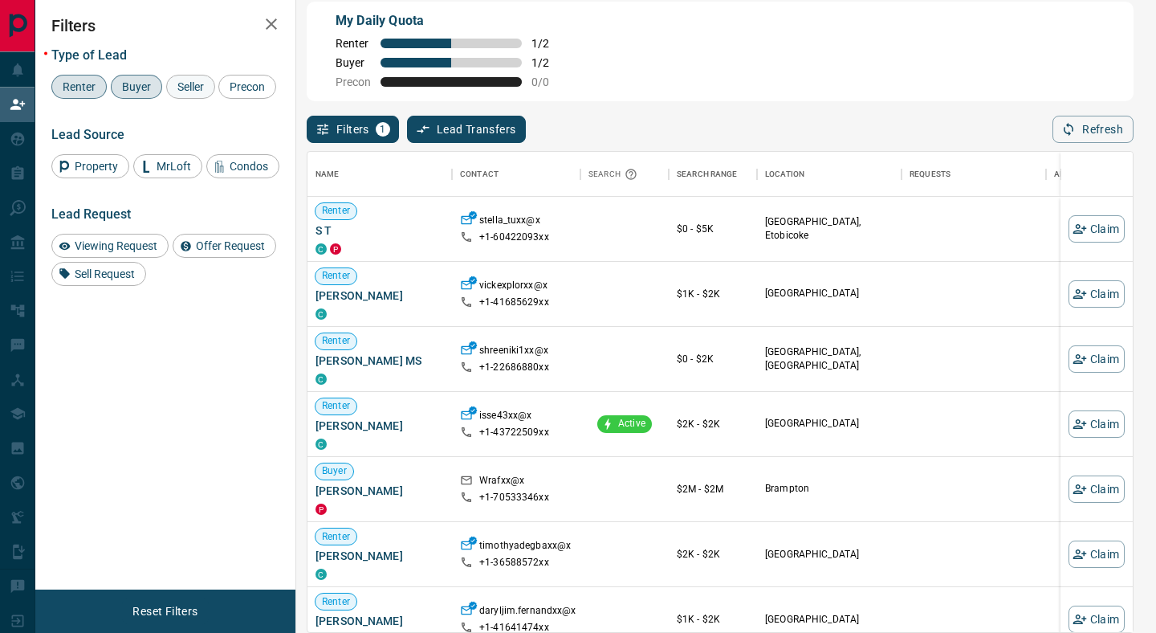
click at [205, 88] on span "Seller" at bounding box center [191, 86] width 38 height 13
click at [142, 87] on span "Buyer" at bounding box center [136, 86] width 40 height 13
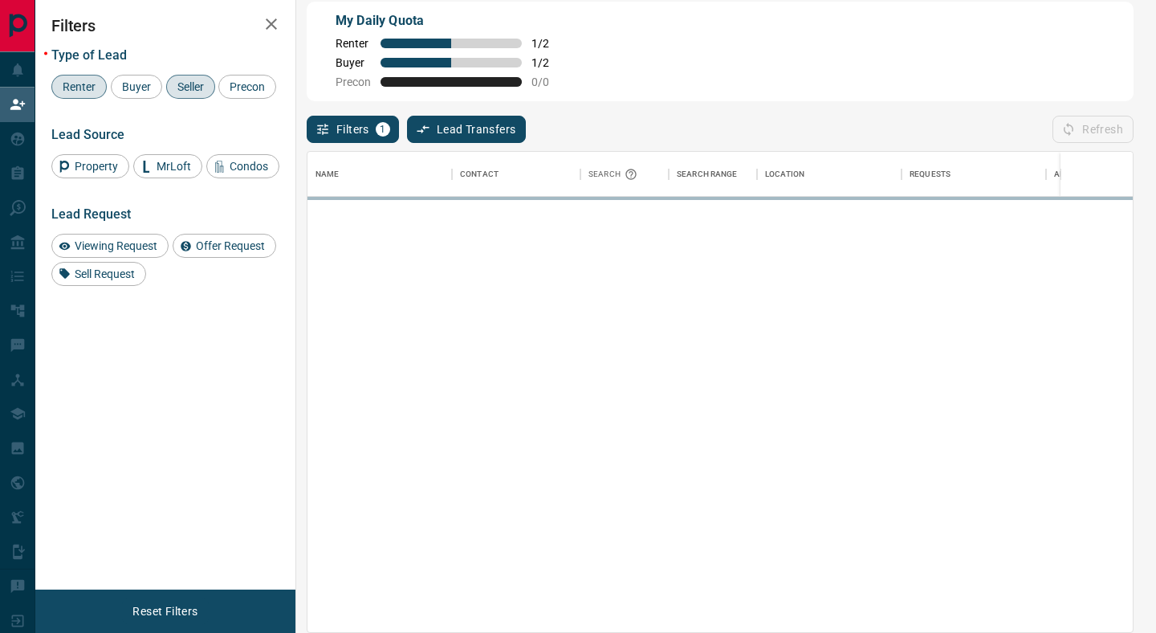
click at [76, 87] on span "Renter" at bounding box center [79, 86] width 44 height 13
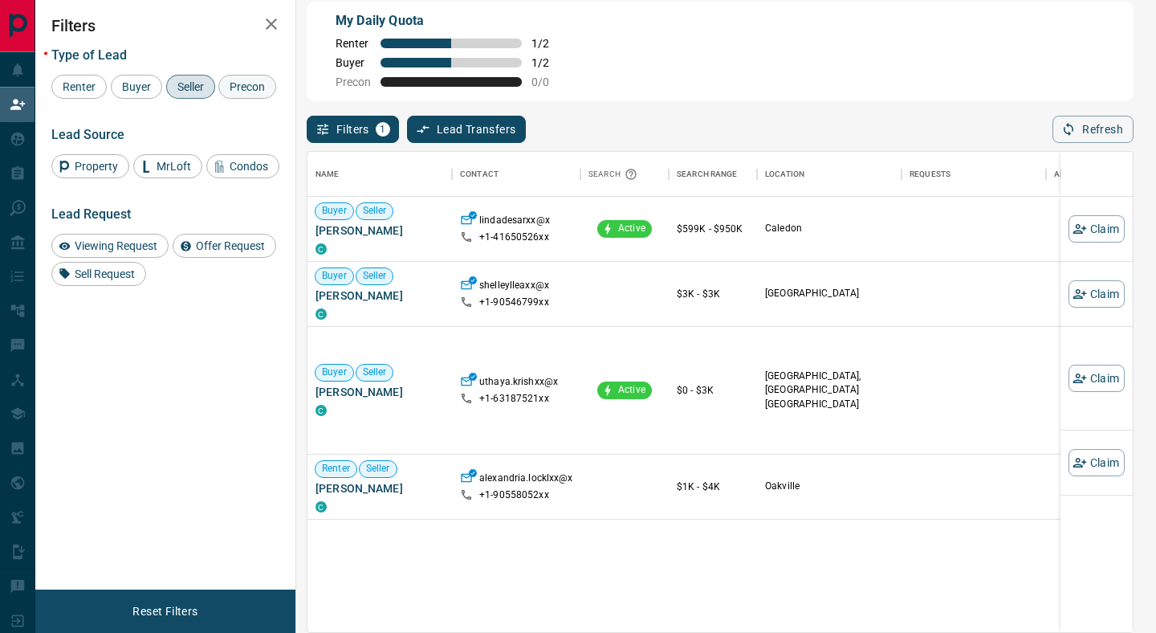
click at [224, 93] on span "Precon" at bounding box center [247, 86] width 47 height 13
click at [199, 87] on span "Seller" at bounding box center [191, 86] width 38 height 13
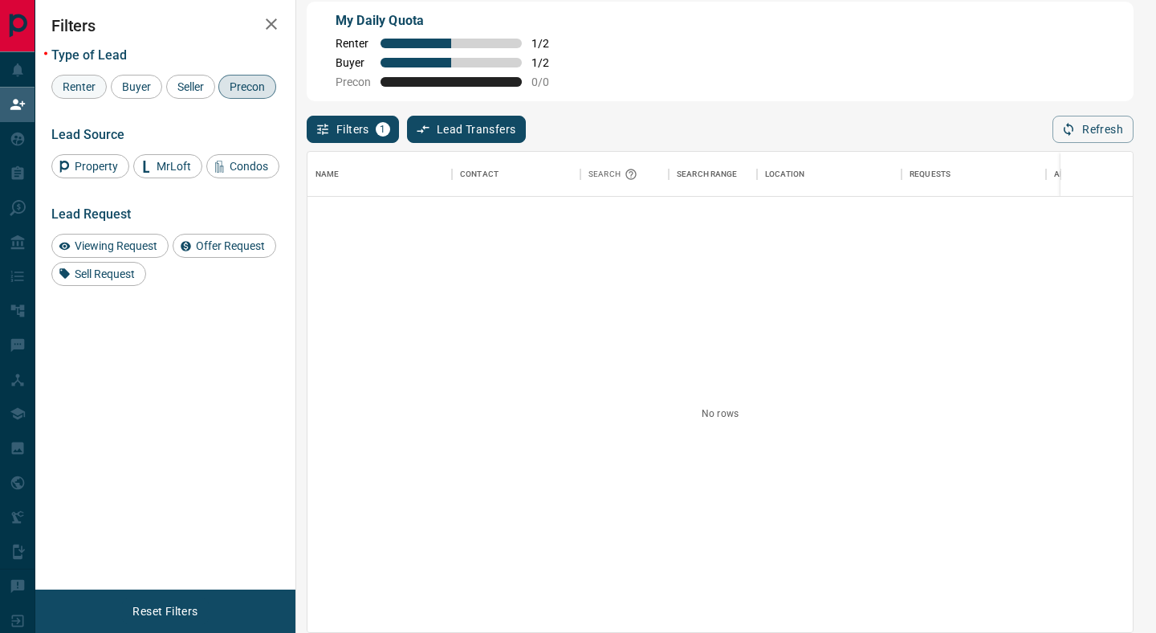
click at [95, 87] on span "Renter" at bounding box center [79, 86] width 44 height 13
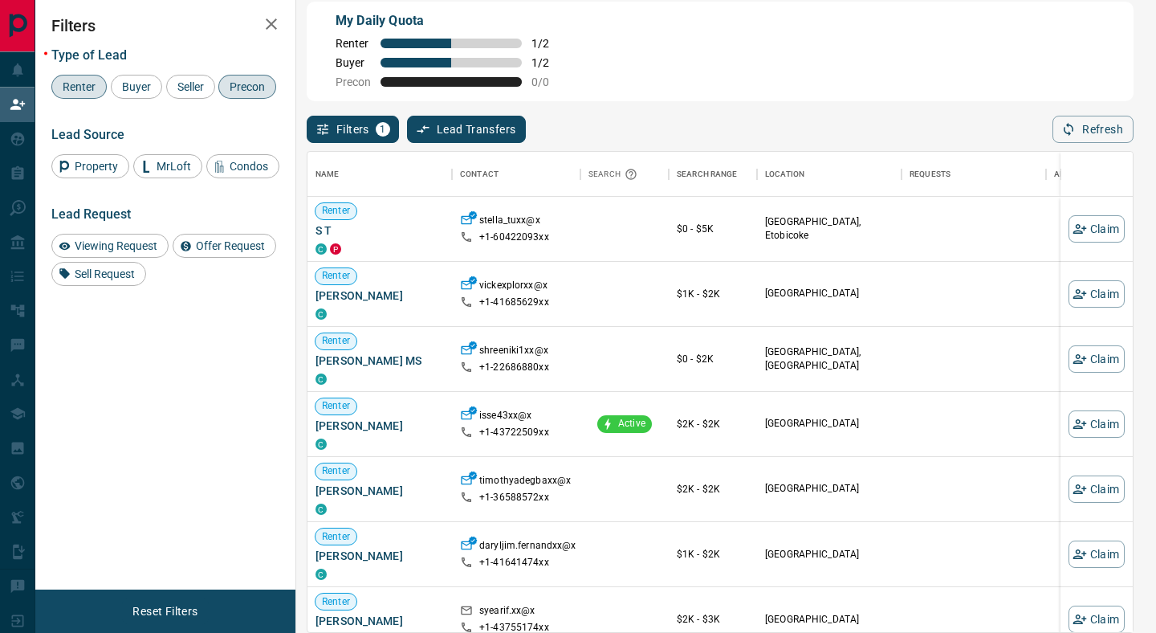
click at [224, 93] on span "Precon" at bounding box center [247, 86] width 47 height 13
click at [144, 88] on span "Buyer" at bounding box center [136, 86] width 40 height 13
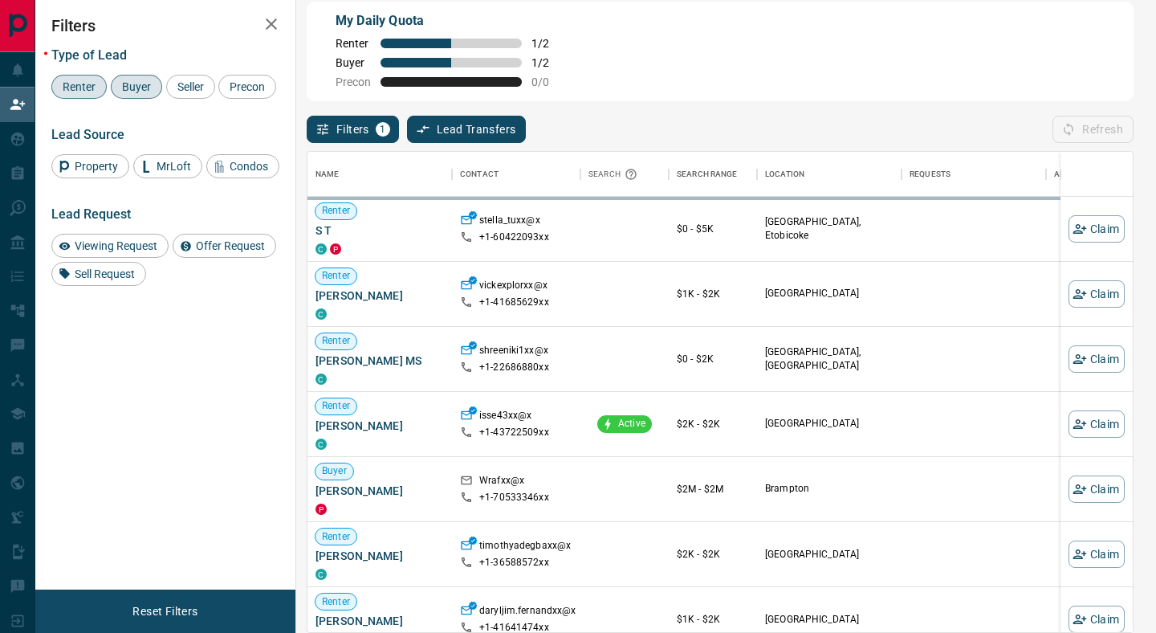
click at [83, 91] on span "Renter" at bounding box center [79, 86] width 44 height 13
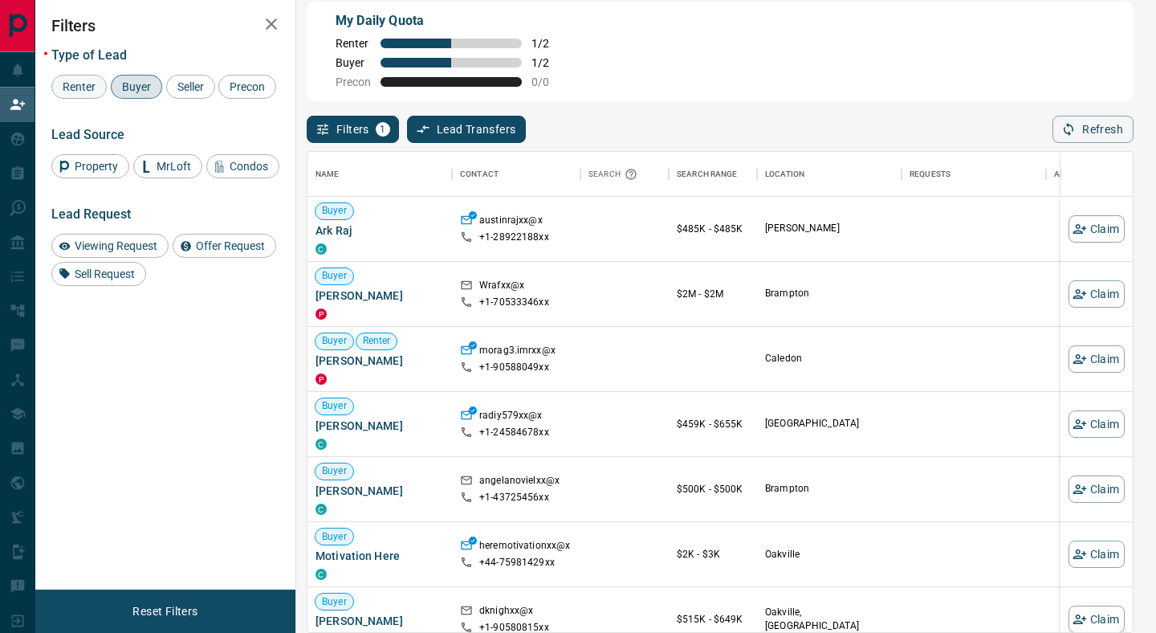
click at [79, 87] on span "Renter" at bounding box center [79, 86] width 44 height 13
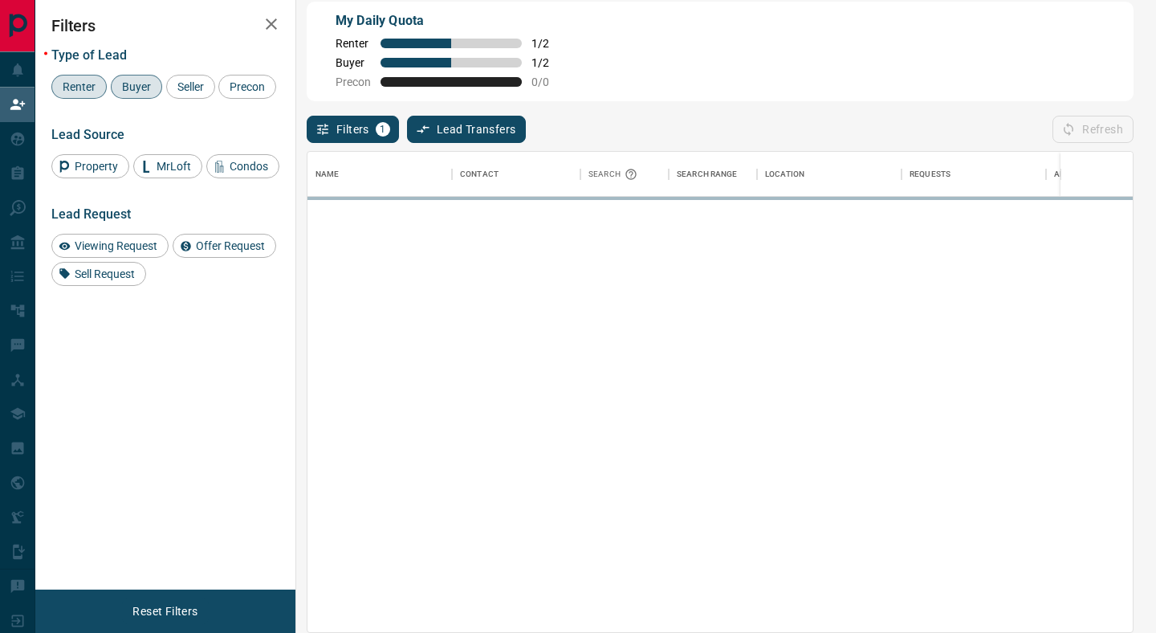
click at [137, 93] on div "Buyer" at bounding box center [136, 87] width 51 height 24
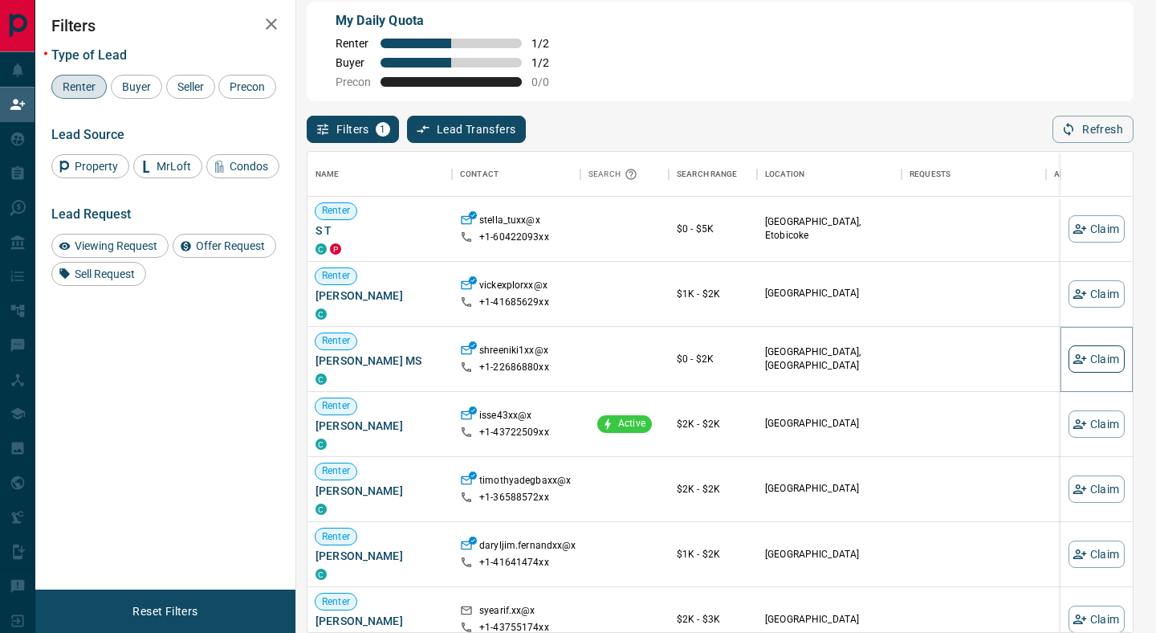
click at [1101, 360] on button "Claim" at bounding box center [1096, 358] width 56 height 27
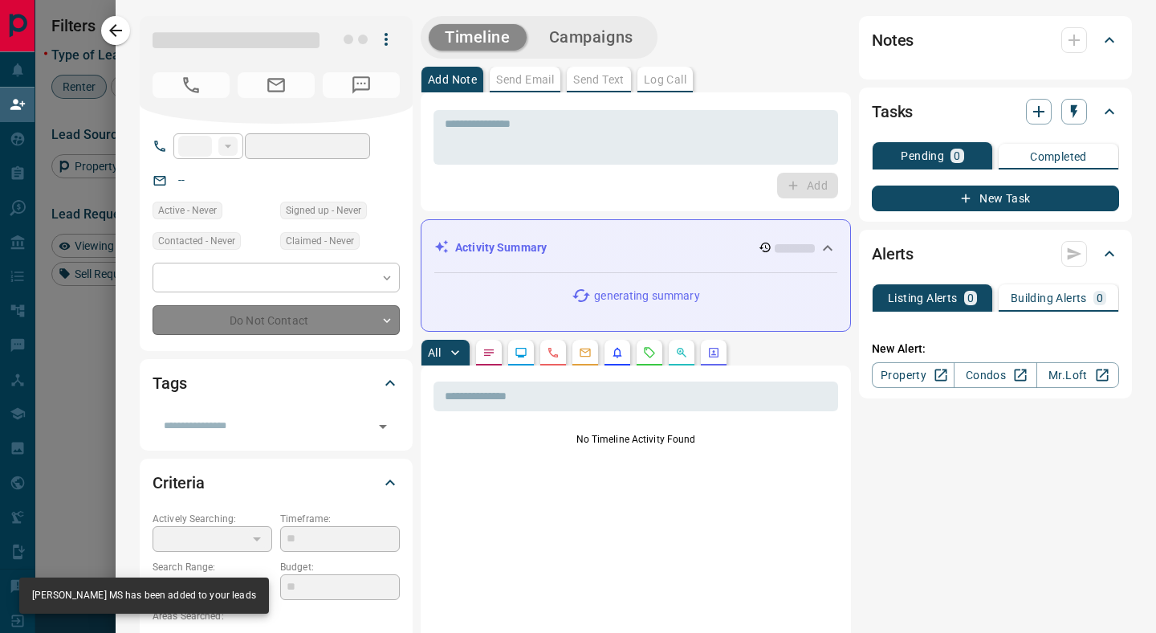
type input "**"
type input "**********"
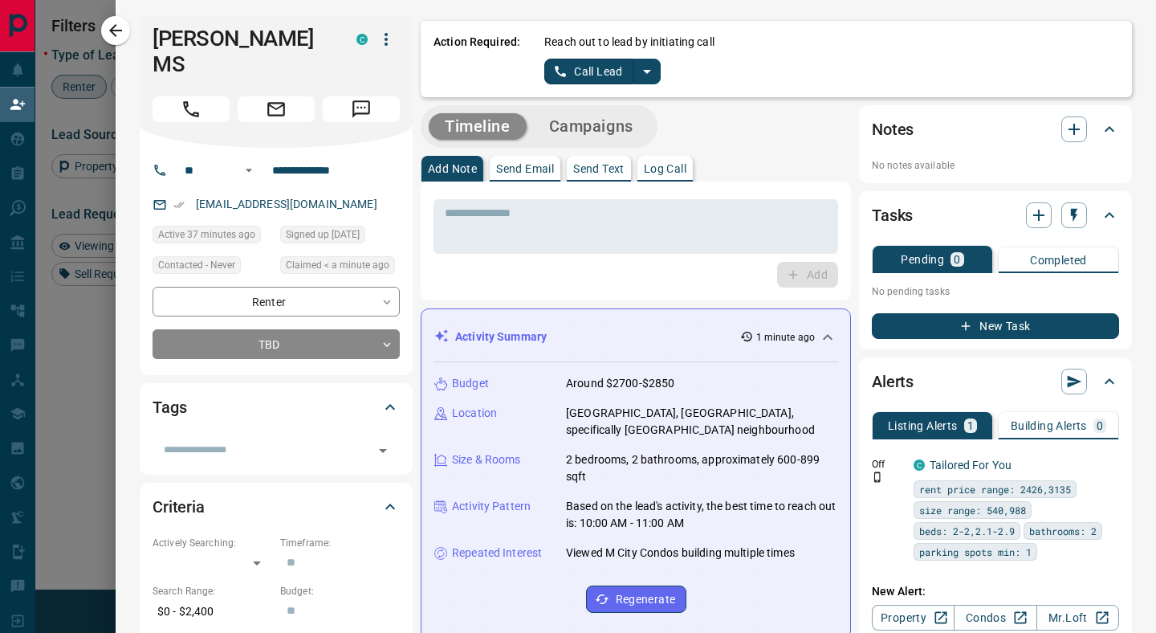
click at [596, 75] on button "Call Lead" at bounding box center [588, 72] width 89 height 26
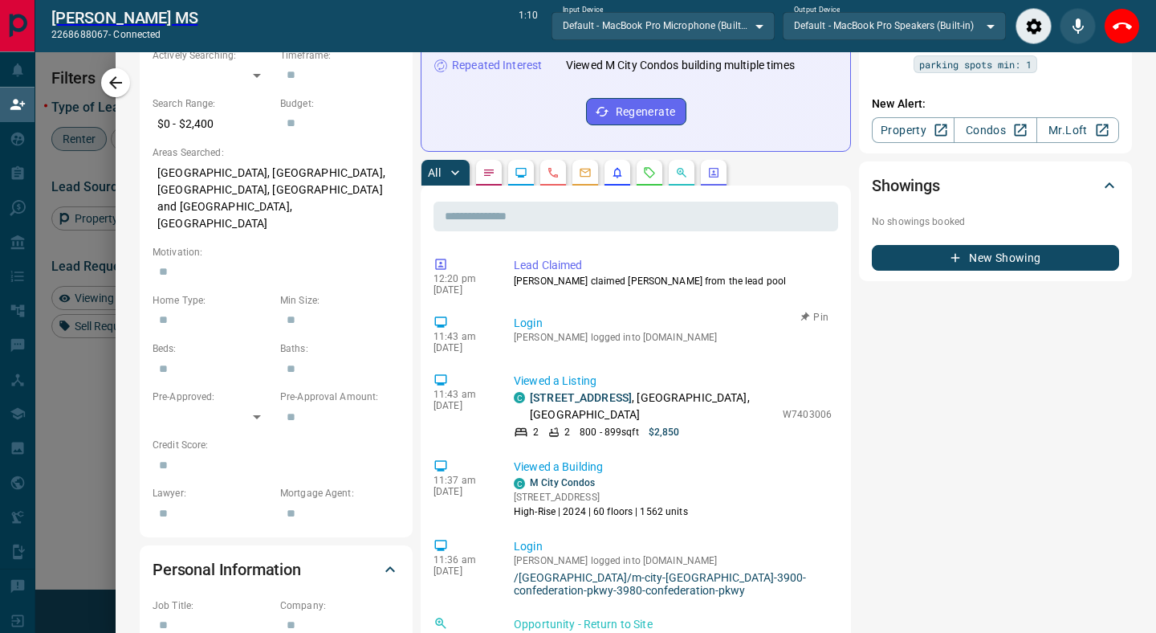
scroll to position [530, 0]
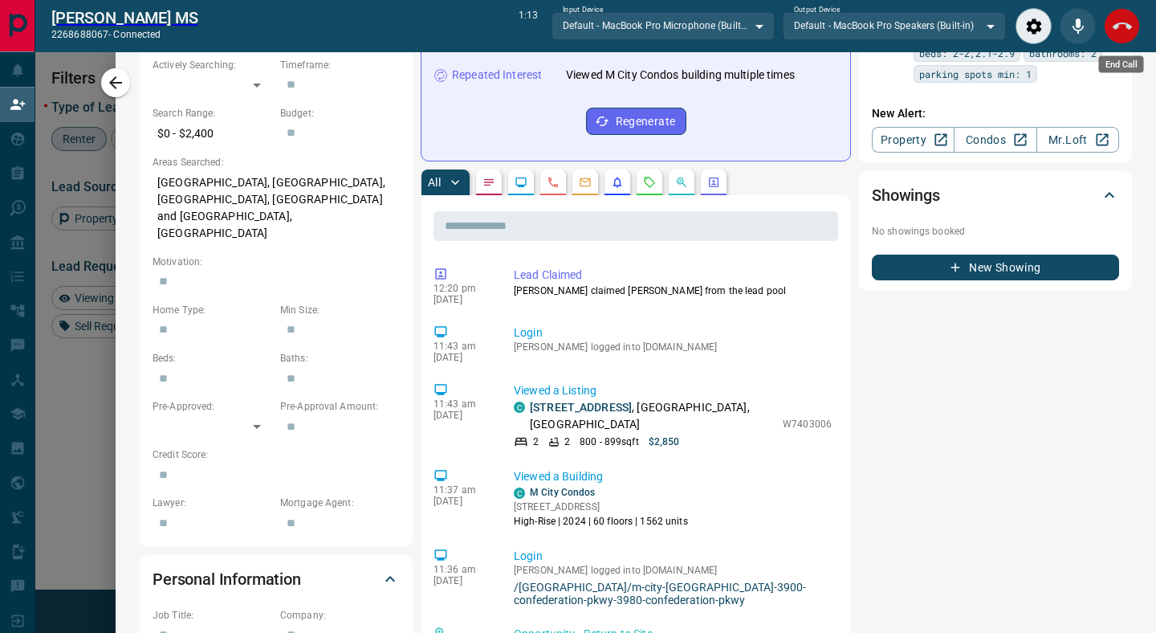
click at [1124, 31] on icon "End Call" at bounding box center [1122, 26] width 19 height 19
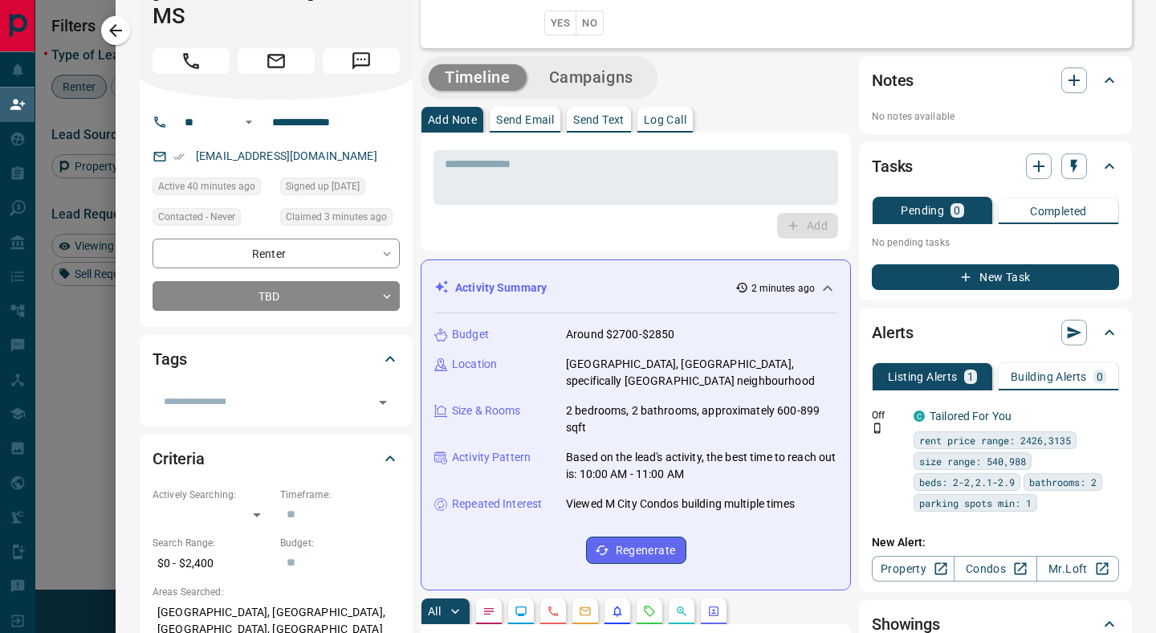
scroll to position [34, 0]
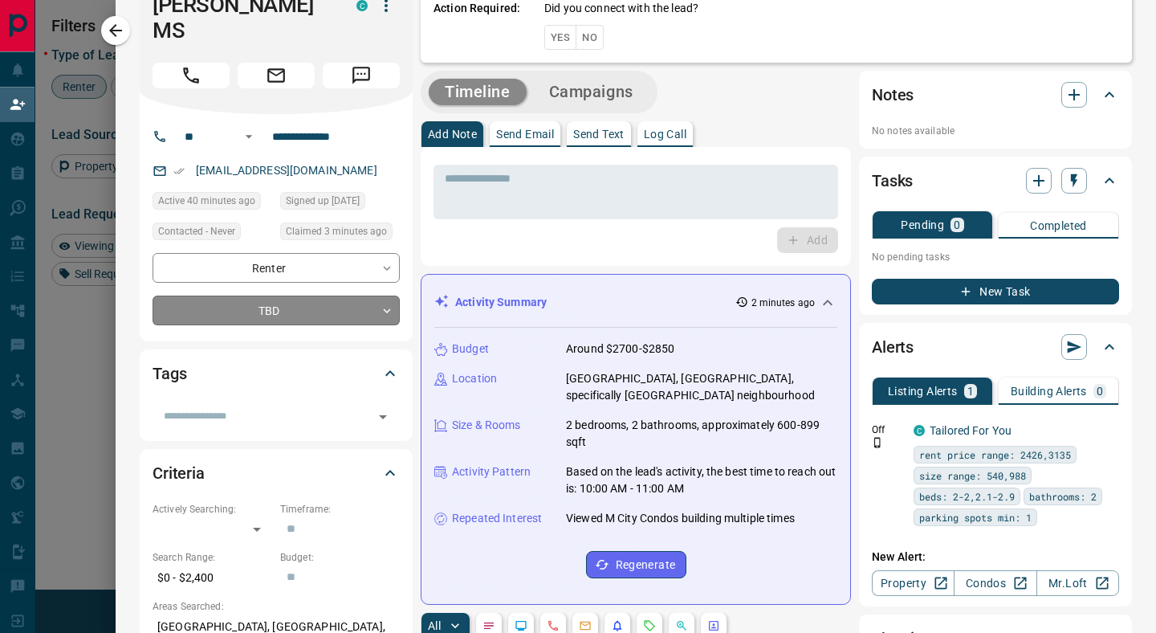
click at [392, 287] on body "Lead Transfers Claim Leads My Leads Tasks Opportunities Deals Campaigns Automat…" at bounding box center [578, 269] width 1156 height 538
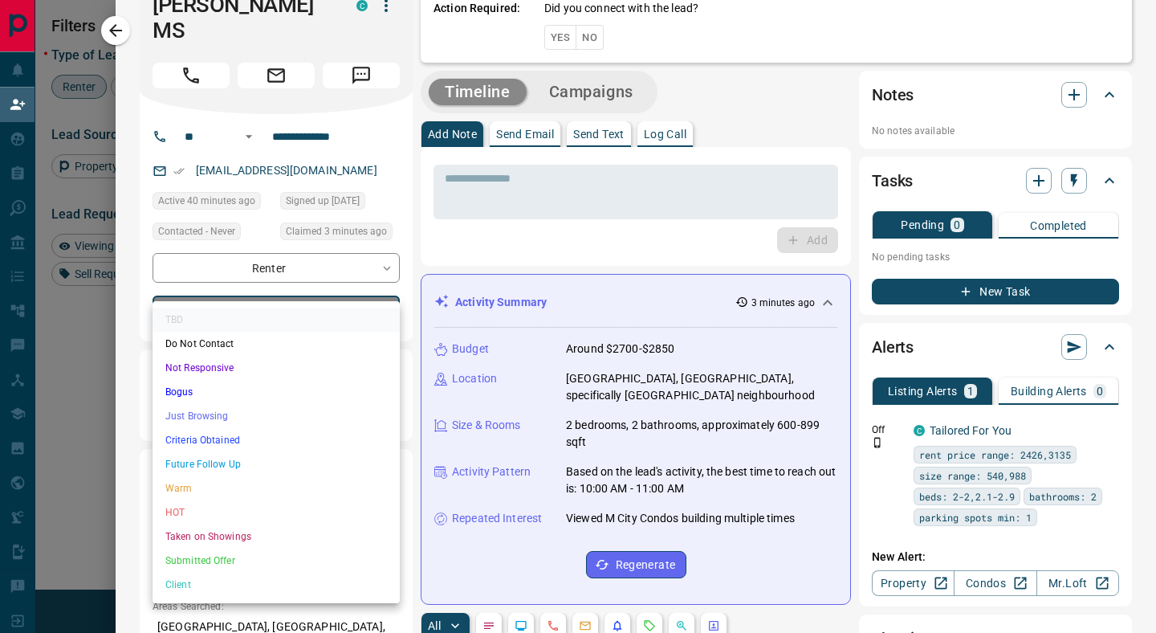
click at [200, 368] on li "Not Responsive" at bounding box center [276, 368] width 247 height 24
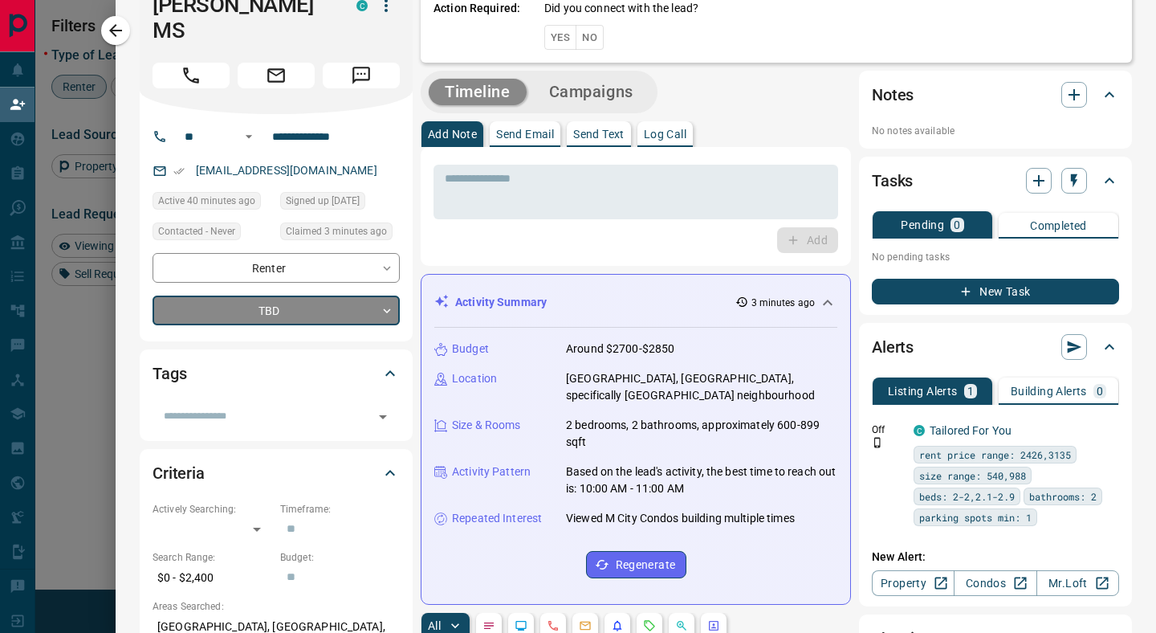
type input "*"
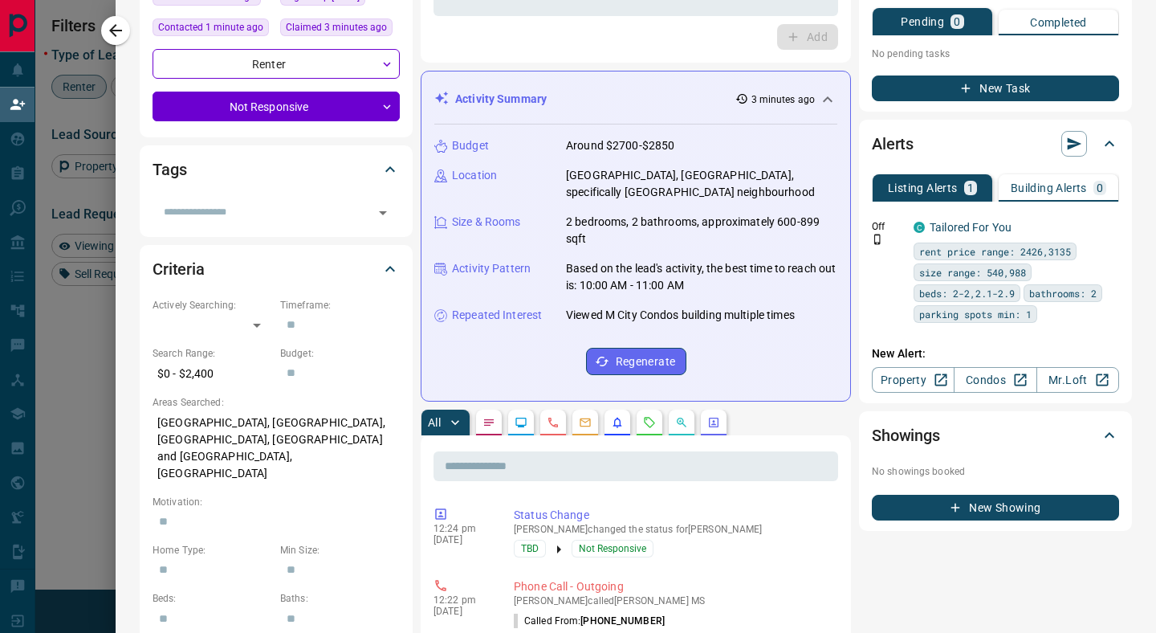
scroll to position [0, 0]
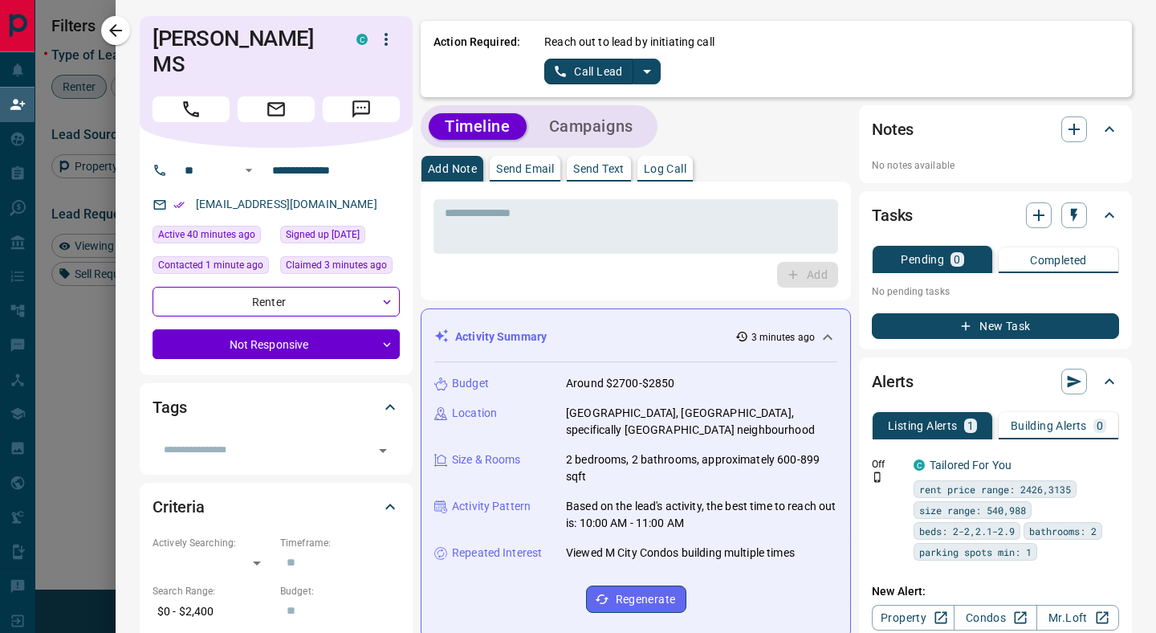
click at [649, 71] on icon "split button" at bounding box center [646, 71] width 19 height 19
click at [622, 128] on li "Log Manual Call" at bounding box center [602, 127] width 98 height 24
click at [747, 84] on div "Action Required: Reach out to lead by initiating call Log Manual Call" at bounding box center [776, 59] width 711 height 76
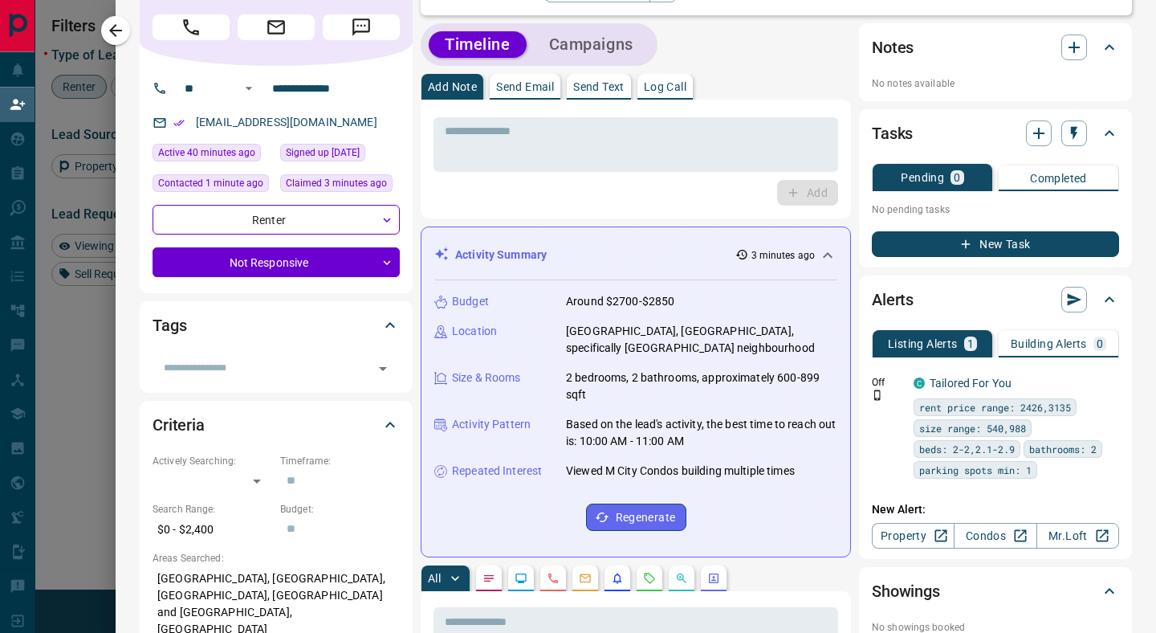
scroll to position [67, 0]
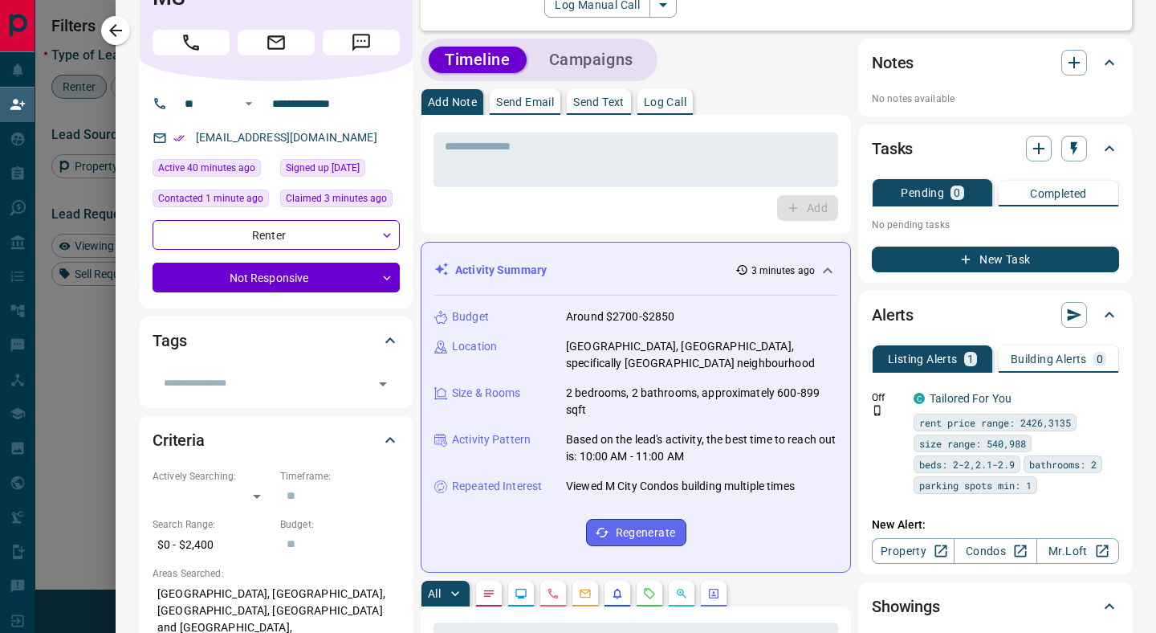
click at [984, 266] on button "New Task" at bounding box center [995, 259] width 247 height 26
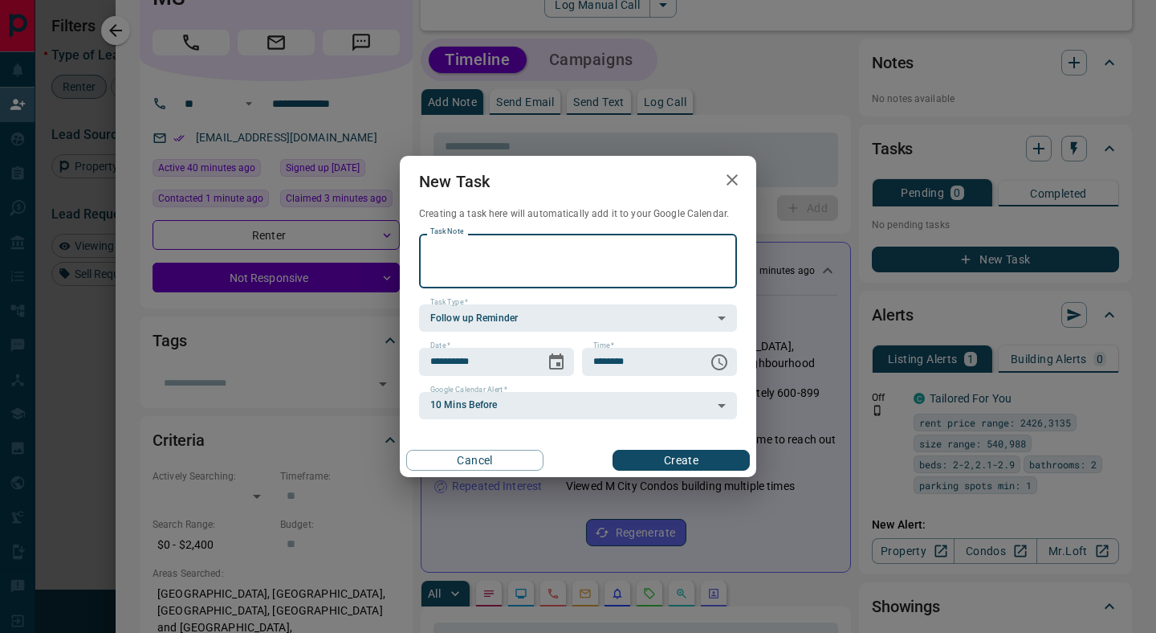
click at [462, 250] on textarea "Task Note" at bounding box center [577, 261] width 295 height 41
type textarea "**********"
click at [483, 318] on body "Lead Transfers Claim Leads My Leads Tasks Opportunities Deals Campaigns Automat…" at bounding box center [578, 269] width 1156 height 538
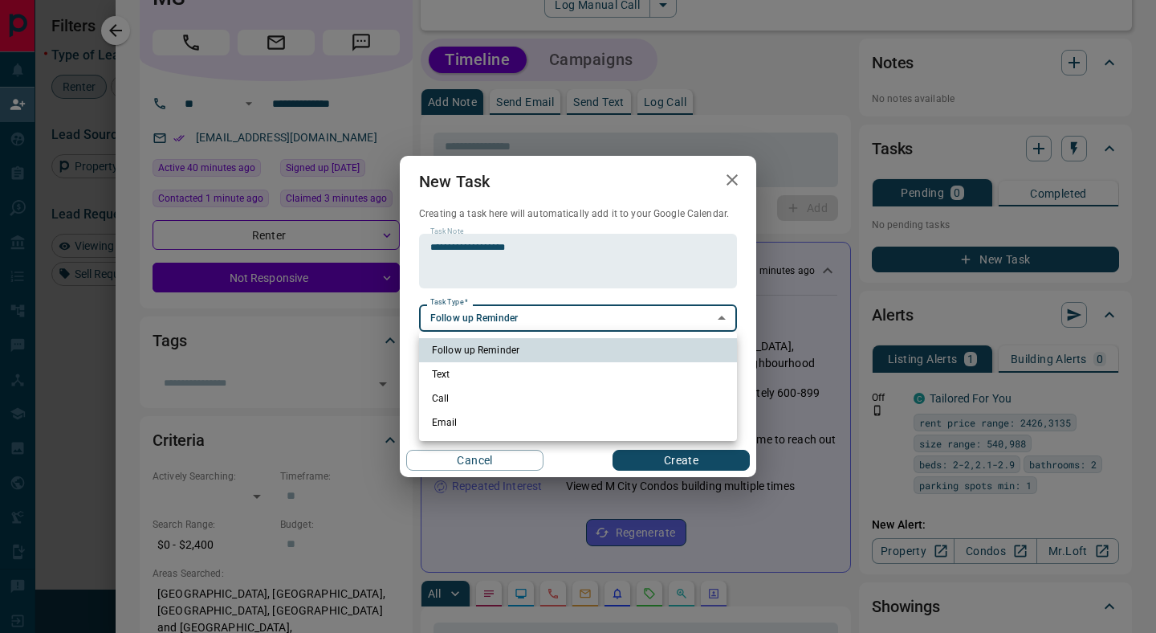
click at [441, 400] on li "Call" at bounding box center [578, 398] width 318 height 24
type input "**********"
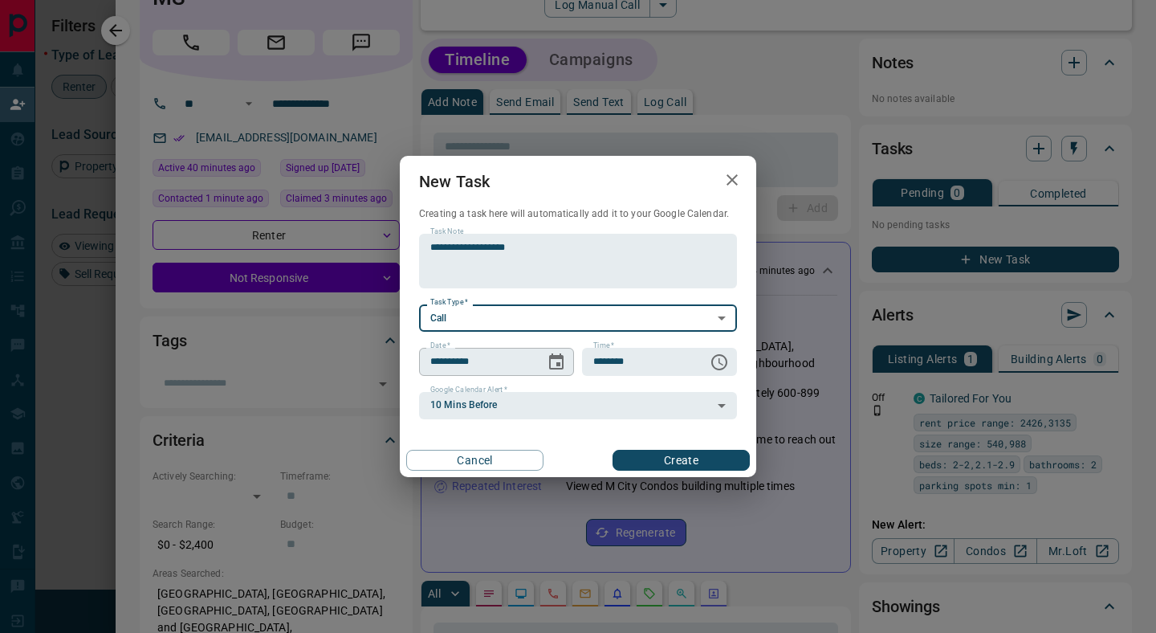
click at [558, 363] on icon "Choose date, selected date is Sep 16, 2025" at bounding box center [556, 361] width 14 height 16
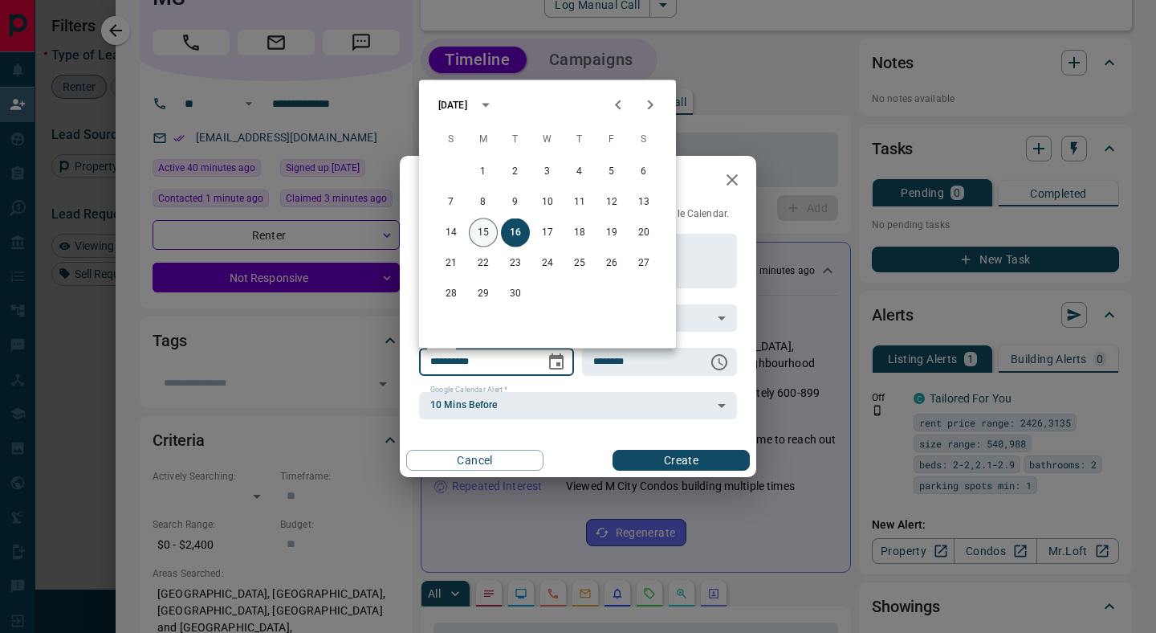
click at [486, 235] on button "15" at bounding box center [483, 232] width 29 height 29
type input "**********"
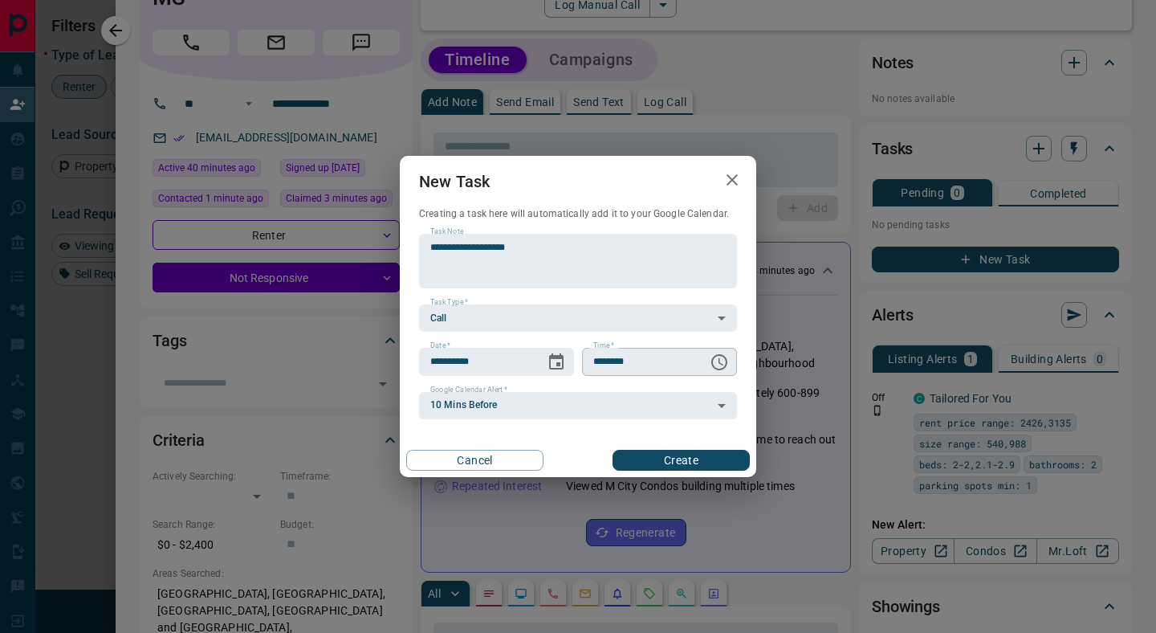
click at [724, 362] on icon "Choose time, selected time is 6:00 AM" at bounding box center [719, 361] width 19 height 19
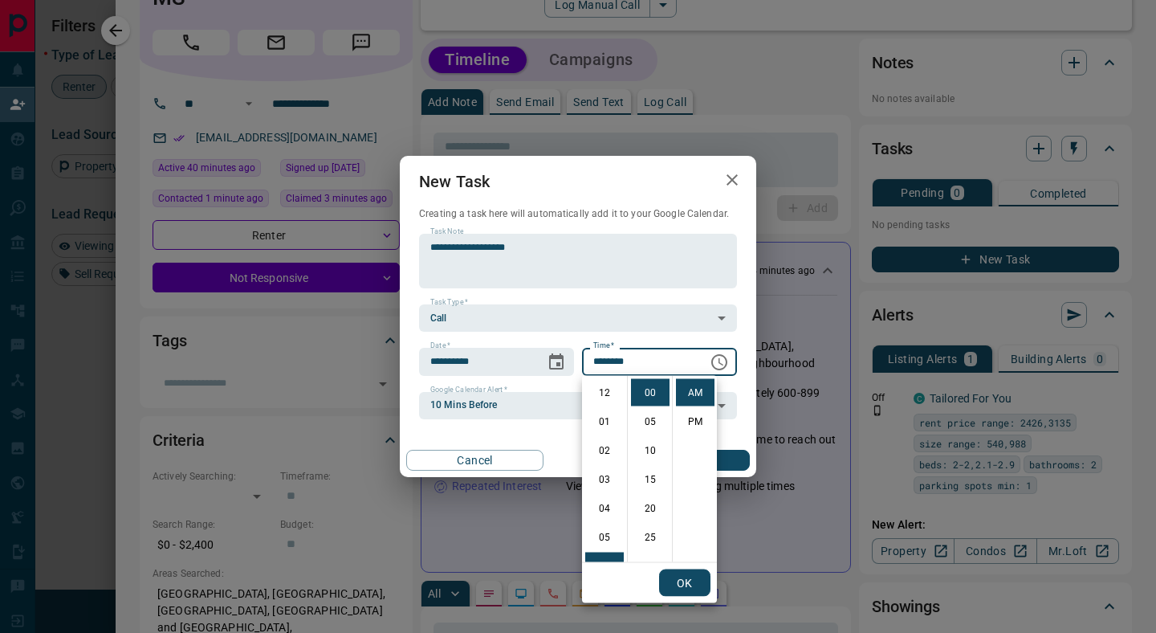
scroll to position [173, 0]
click at [693, 422] on li "PM" at bounding box center [695, 421] width 39 height 27
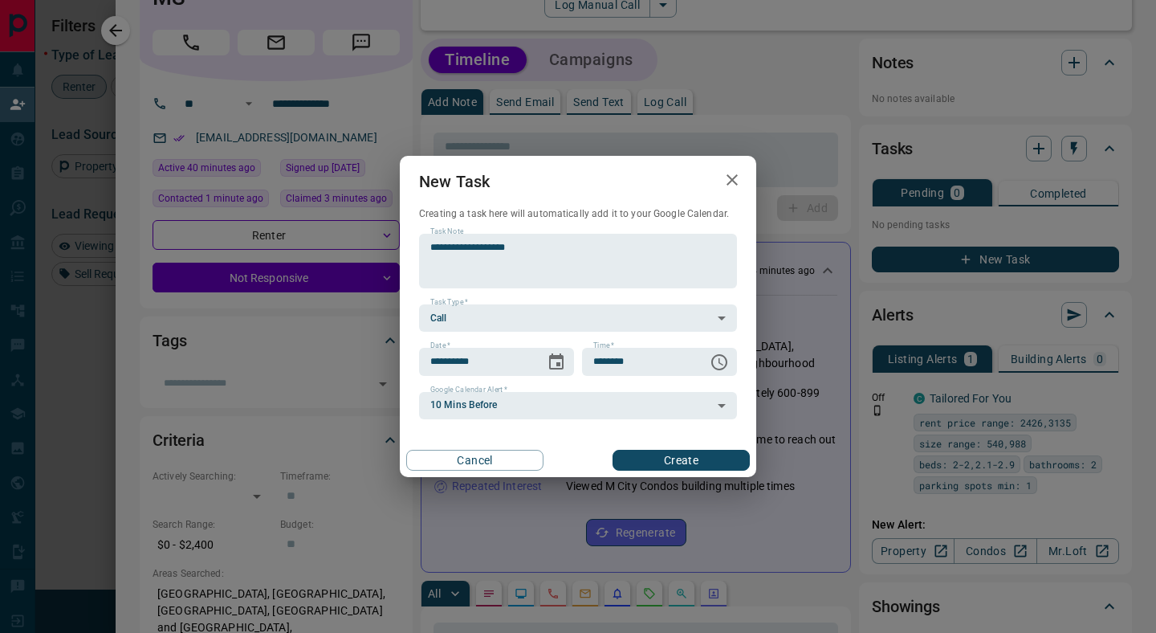
scroll to position [24, 0]
click at [609, 364] on input "********" at bounding box center [639, 361] width 115 height 27
click at [604, 362] on input "********" at bounding box center [639, 361] width 115 height 27
type input "********"
click at [666, 464] on button "Create" at bounding box center [680, 460] width 137 height 21
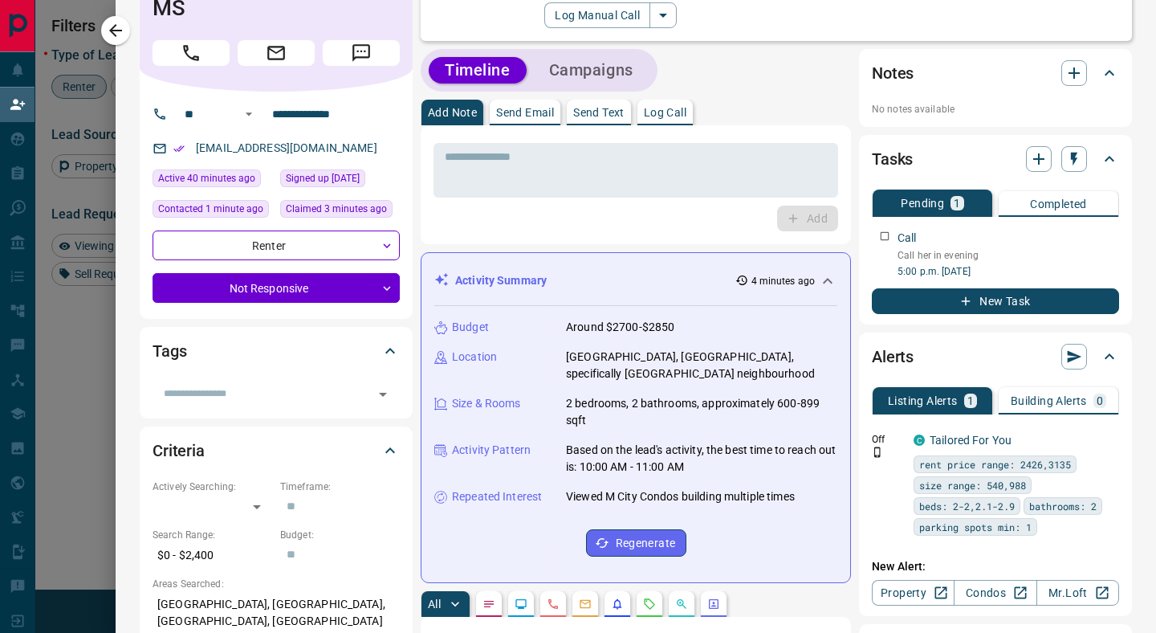
scroll to position [0, 0]
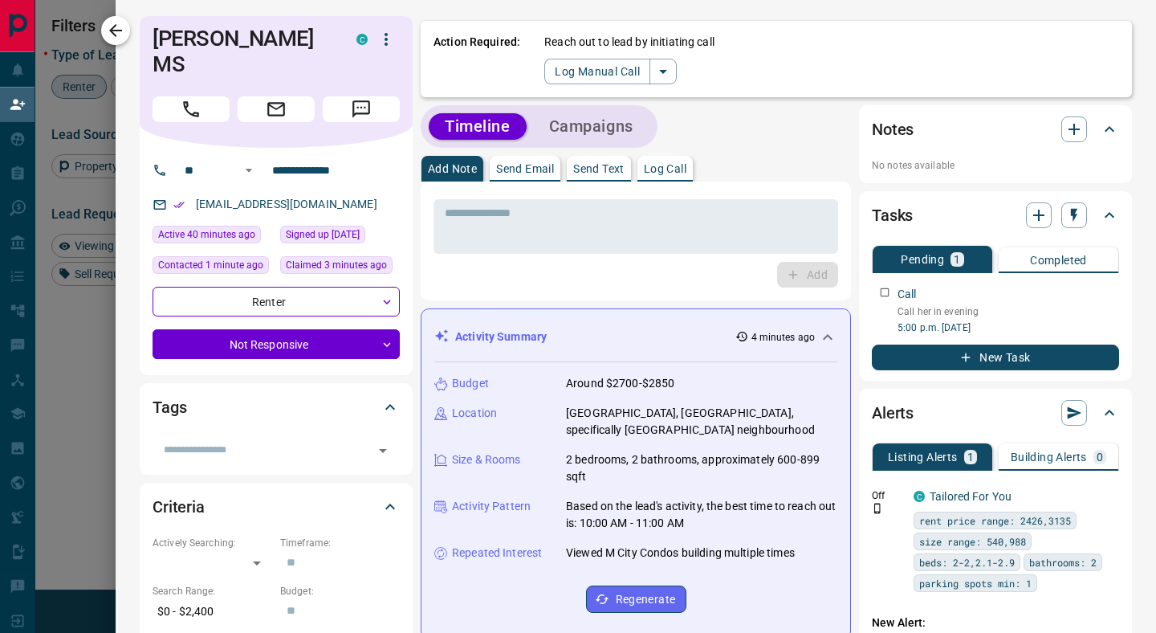
click at [115, 37] on icon "button" at bounding box center [115, 30] width 19 height 19
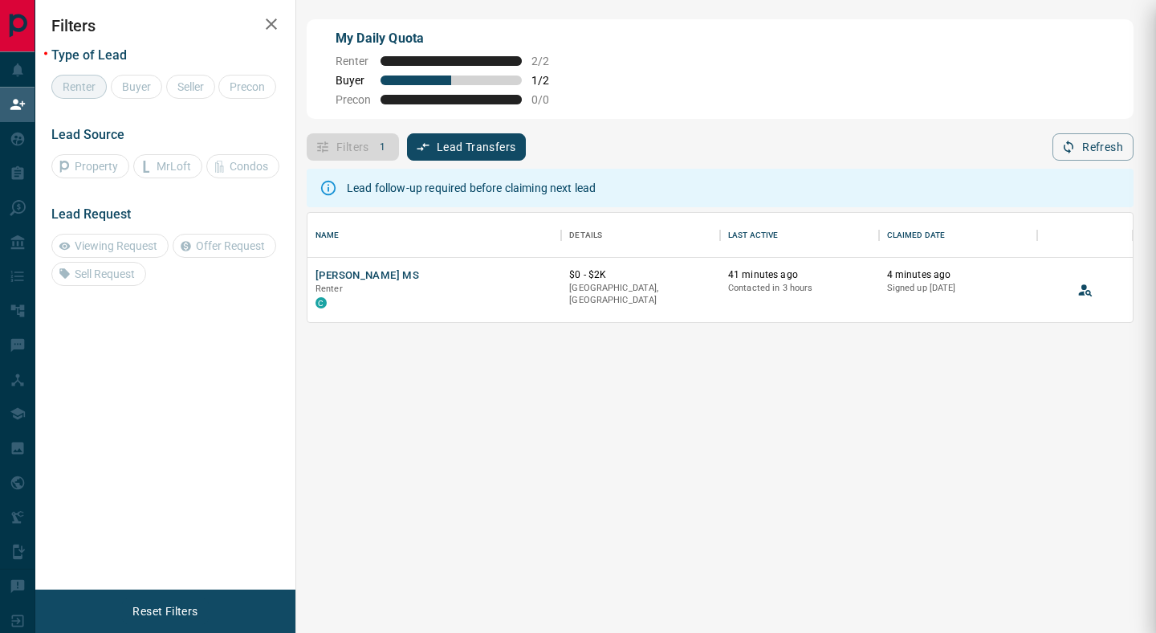
scroll to position [109, 825]
click at [513, 189] on div "Lead follow-up required before claiming next lead" at bounding box center [471, 187] width 249 height 29
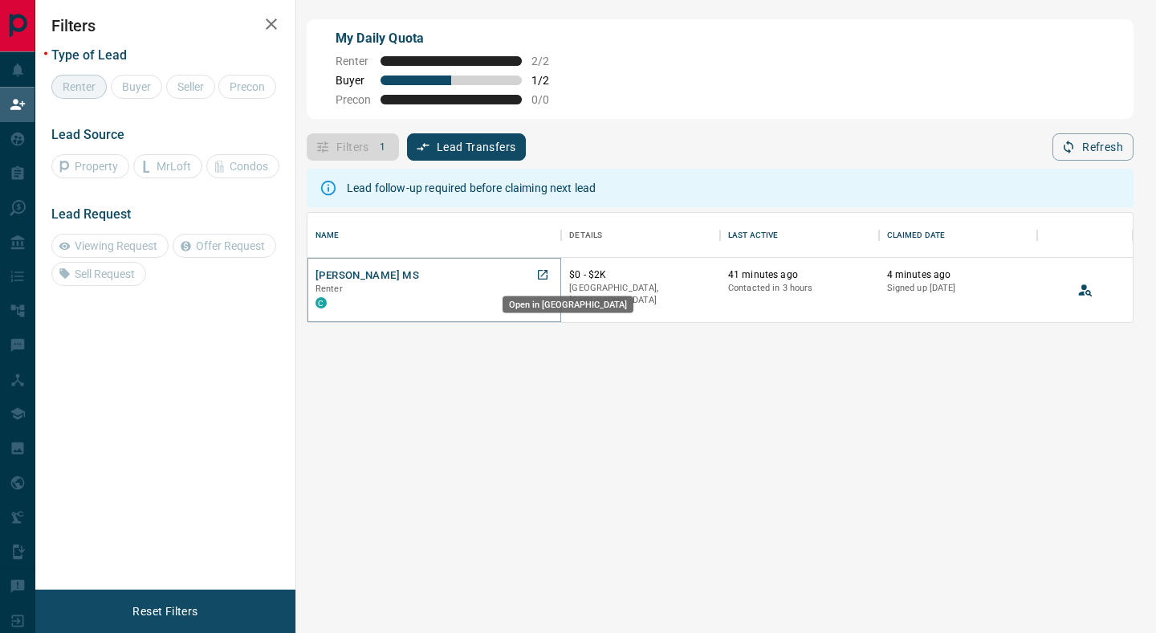
click at [544, 277] on icon "Open in New Tab" at bounding box center [542, 274] width 13 height 13
click at [542, 279] on icon "Open in New Tab" at bounding box center [542, 274] width 13 height 13
